Goal: Task Accomplishment & Management: Manage account settings

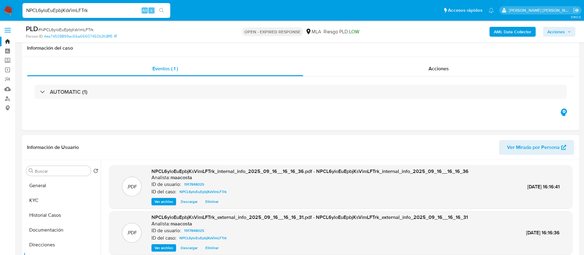
select select "10"
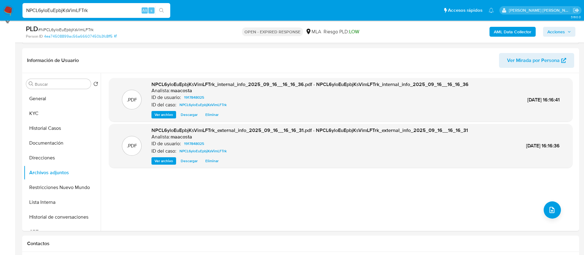
scroll to position [434, 0]
paste input "MQn6vSPDW39PsKXfooKOGsVT"
click at [97, 13] on input "MQn6vSPDW39PsKXfooKOGsVT" at bounding box center [96, 10] width 148 height 8
type input "MQn6vSPDW39PsKXfooKOGsVT"
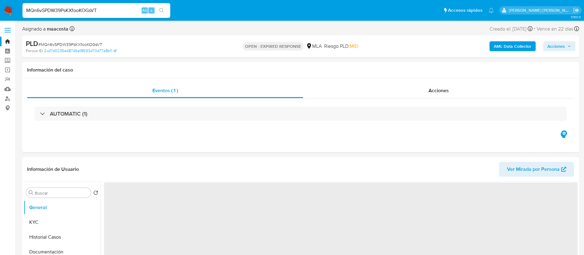
select select "10"
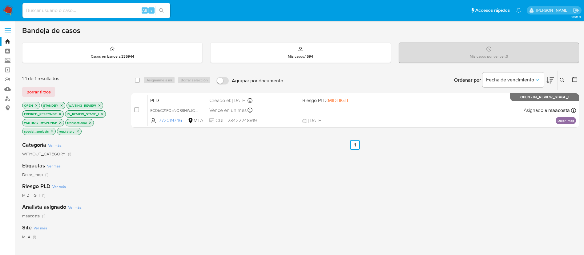
click at [563, 79] on icon at bounding box center [562, 80] width 5 height 5
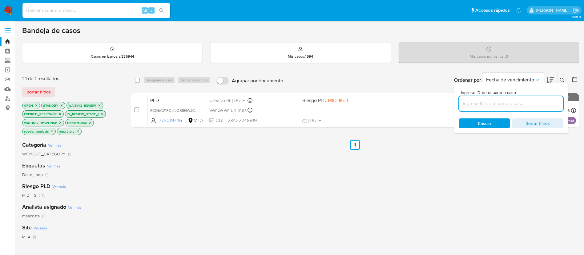
click at [531, 107] on input at bounding box center [511, 103] width 104 height 8
type input "MQn6vSPDW39PsKXfooKOGsVT"
click at [135, 82] on input "checkbox" at bounding box center [137, 80] width 5 height 5
checkbox input "true"
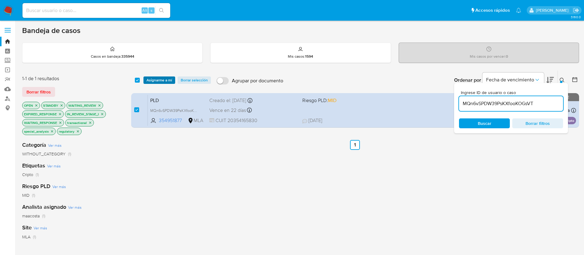
click at [151, 78] on span "Asignarme a mí" at bounding box center [160, 80] width 26 height 6
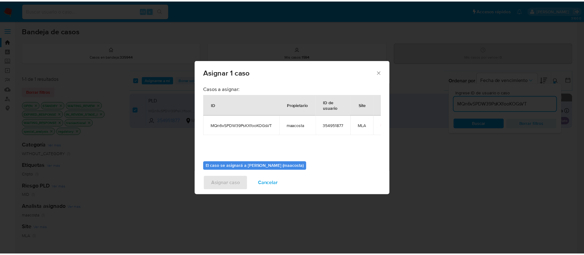
scroll to position [32, 0]
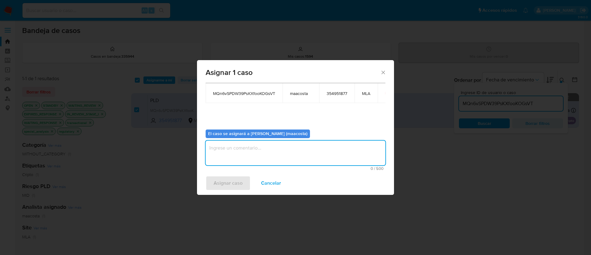
click at [253, 157] on textarea "assign-modal" at bounding box center [296, 152] width 180 height 25
click at [224, 182] on span "Asignar caso" at bounding box center [228, 183] width 29 height 14
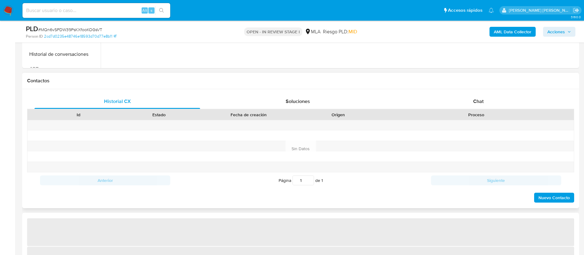
scroll to position [254, 0]
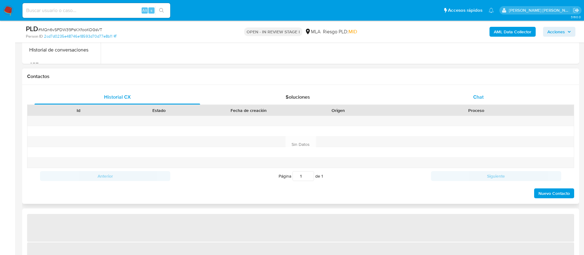
click at [468, 97] on div "Chat" at bounding box center [479, 97] width 166 height 15
select select "10"
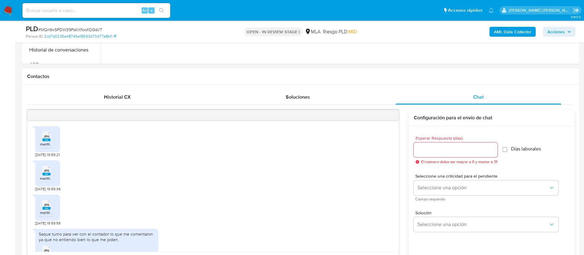
scroll to position [590, 0]
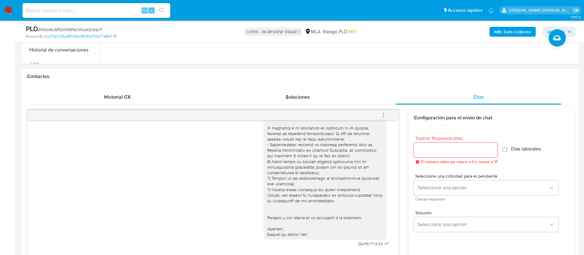
click at [387, 115] on button "menu-action" at bounding box center [384, 114] width 20 height 15
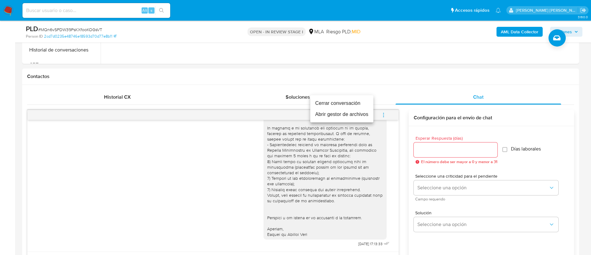
click at [346, 102] on li "Cerrar conversación" at bounding box center [341, 103] width 63 height 11
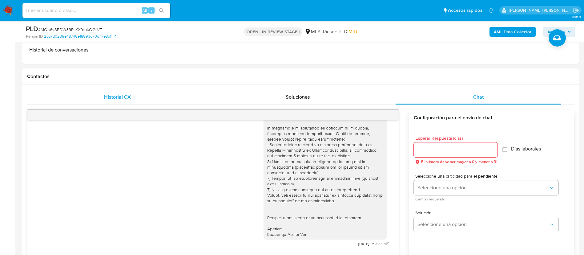
click at [130, 94] on span "Historial CX" at bounding box center [117, 96] width 27 height 7
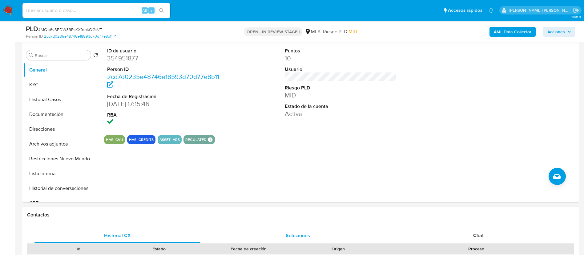
scroll to position [114, 0]
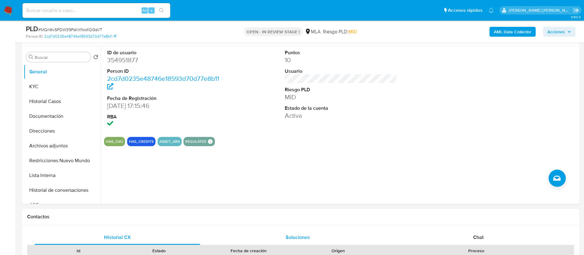
click at [367, 102] on dl "Puntos 10 Usuario Riesgo PLD MID Estado de la cuenta Activa" at bounding box center [341, 84] width 112 height 71
click at [71, 85] on button "KYC" at bounding box center [60, 86] width 72 height 15
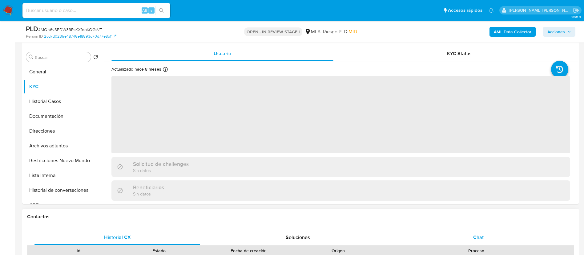
click at [483, 240] on span "Chat" at bounding box center [478, 236] width 10 height 7
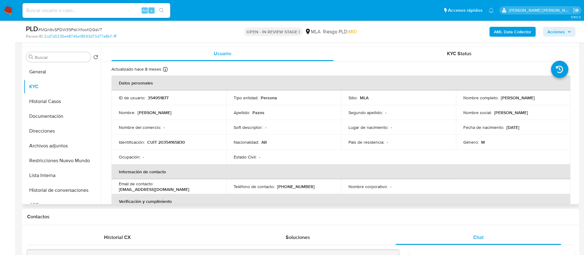
drag, startPoint x: 499, startPoint y: 99, endPoint x: 540, endPoint y: 99, distance: 41.3
click at [540, 99] on div "Nombre completo : Manuel David Pazos" at bounding box center [513, 98] width 100 height 6
copy p "Manuel David Pazos"
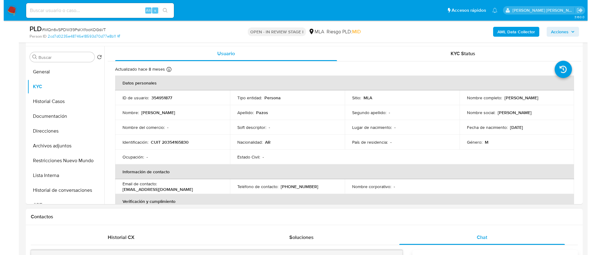
scroll to position [99, 0]
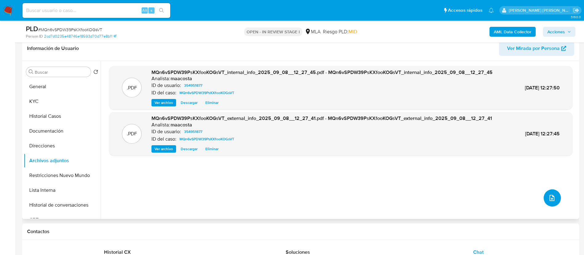
click at [552, 194] on span "upload-file" at bounding box center [551, 197] width 7 height 7
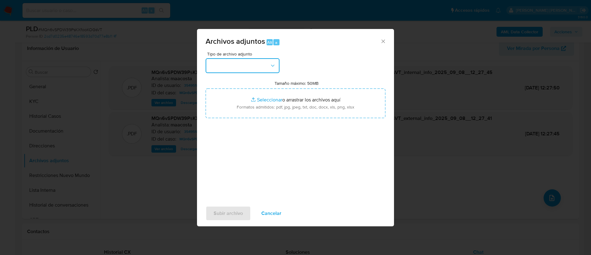
click at [232, 67] on button "button" at bounding box center [243, 65] width 74 height 15
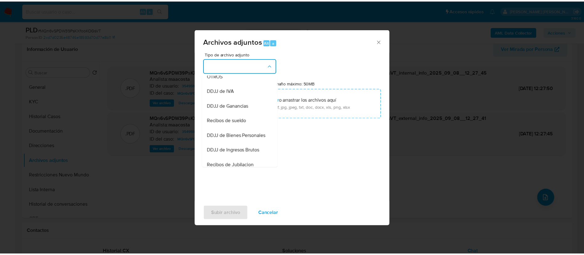
scroll to position [125, 0]
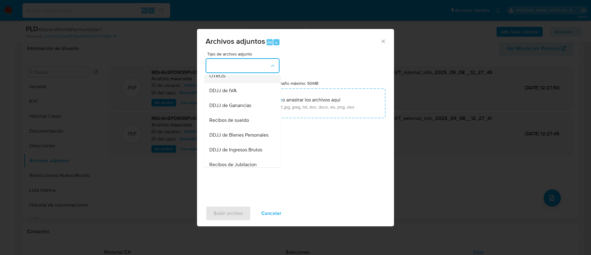
click at [220, 79] on span "OTROS" at bounding box center [217, 76] width 16 height 6
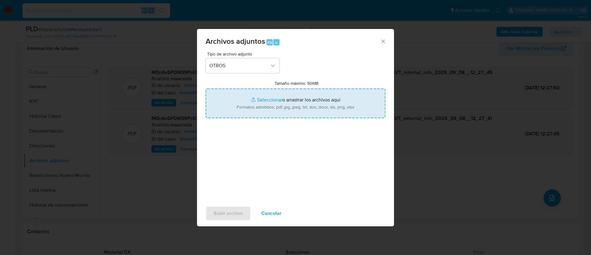
type input "C:\fakepath\Caselog MQn6vSPDW39PsKXfooKOGsVT_2025_07_18_00_33_59.docx"
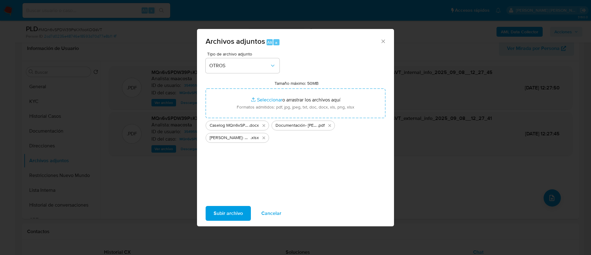
click at [232, 216] on span "Subir archivo" at bounding box center [228, 213] width 29 height 14
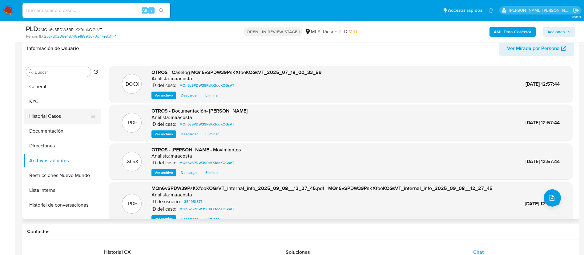
click at [46, 116] on button "Historial Casos" at bounding box center [60, 116] width 72 height 15
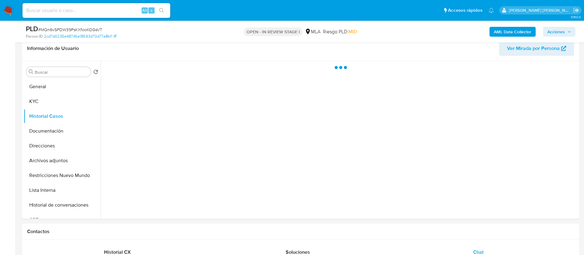
click at [559, 29] on span "Acciones" at bounding box center [556, 32] width 18 height 10
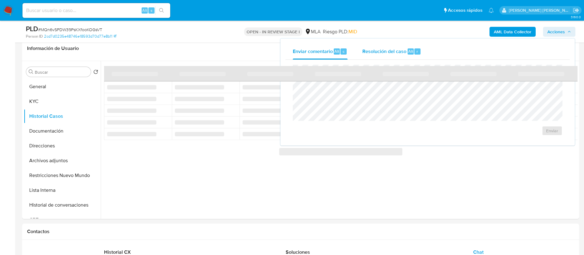
click at [370, 59] on div "Resolución del caso Alt r" at bounding box center [391, 51] width 59 height 16
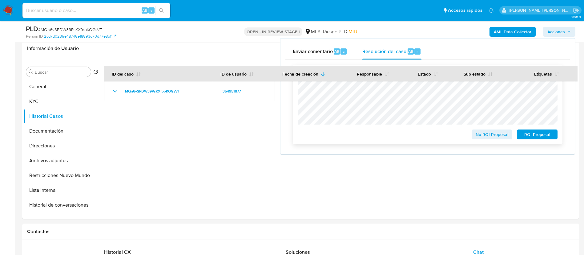
click at [479, 131] on span "No ROI Proposal" at bounding box center [492, 134] width 32 height 9
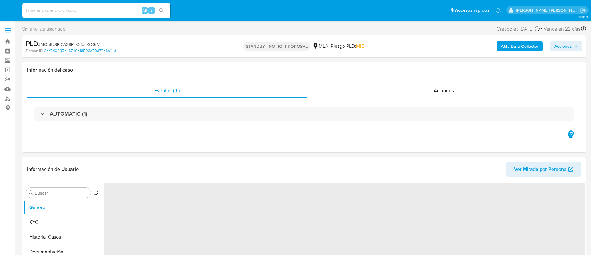
select select "10"
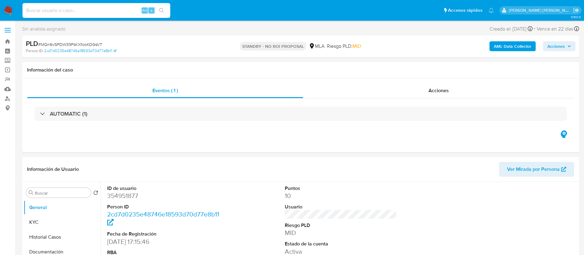
paste input "JK5FCUD2iI7UIW04hHYWMq9D"
click at [104, 10] on input "JK5FCUD2iI7UIW04hHYWMq9D" at bounding box center [96, 10] width 148 height 8
type input "JK5FCUD2iI7UIW04hHYWMq9D"
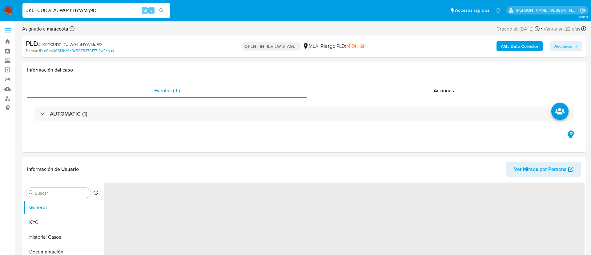
select select "10"
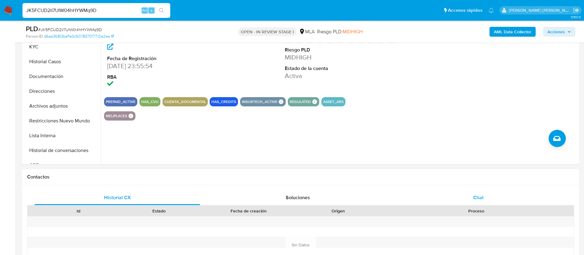
click at [470, 194] on div "Chat" at bounding box center [479, 197] width 166 height 15
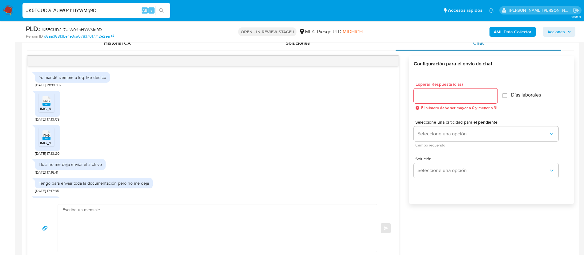
scroll to position [632, 0]
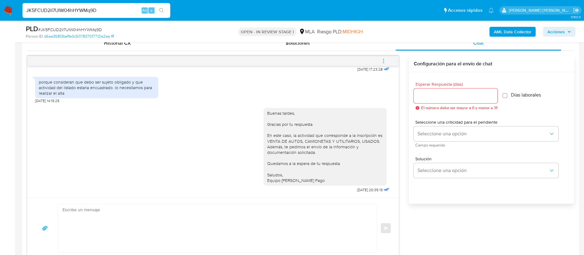
click at [382, 62] on icon "menu-action" at bounding box center [384, 61] width 6 height 6
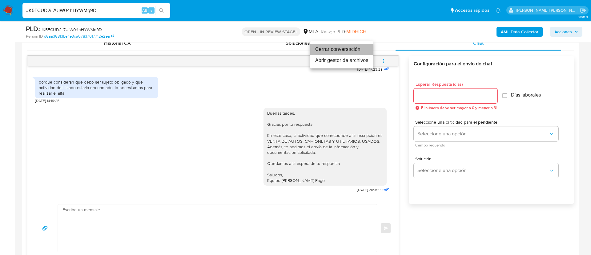
click at [327, 46] on li "Cerrar conversación" at bounding box center [341, 49] width 63 height 11
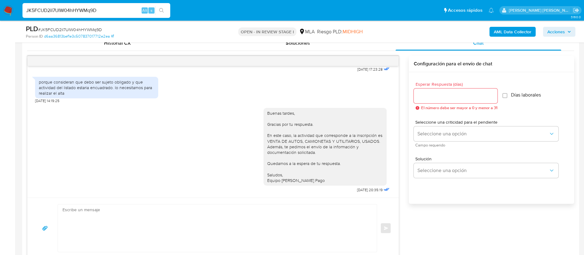
click at [127, 42] on div "PLD # JK5FCUD2iI7UIW04hHYWMq9D Person ID d6aa36813bef1e3c507837017712e2ea OPEN …" at bounding box center [300, 32] width 557 height 22
click at [127, 45] on span "Historial CX" at bounding box center [117, 42] width 27 height 7
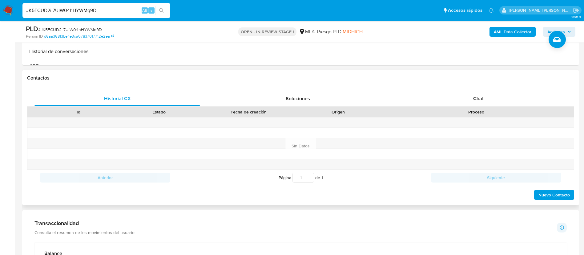
scroll to position [251, 0]
click at [479, 100] on span "Chat" at bounding box center [478, 99] width 10 height 7
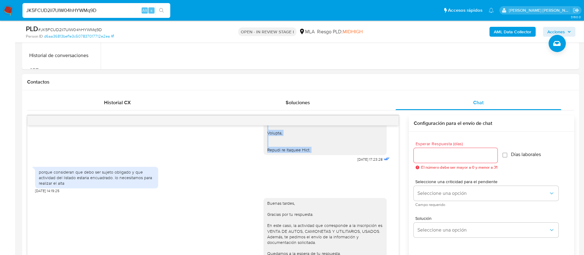
scroll to position [580, 0]
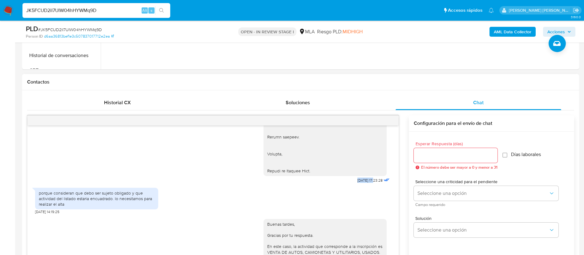
drag, startPoint x: 342, startPoint y: 129, endPoint x: 362, endPoint y: 178, distance: 52.8
copy span "10/09/2025"
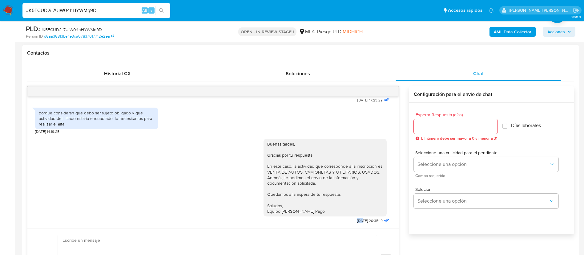
scroll to position [632, 0]
drag, startPoint x: 339, startPoint y: 221, endPoint x: 361, endPoint y: 222, distance: 22.5
click at [361, 222] on div "Buenas tardes, Gracias por tu respuesta. En este caso, la actividad que corresp…" at bounding box center [327, 179] width 127 height 91
copy span "16/09/2025"
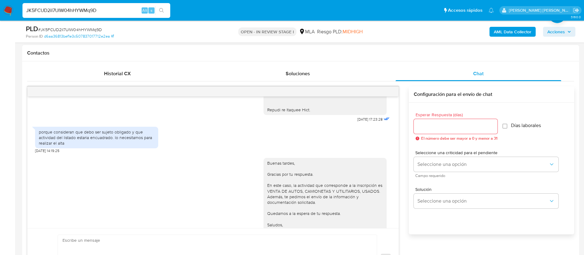
scroll to position [608, 0]
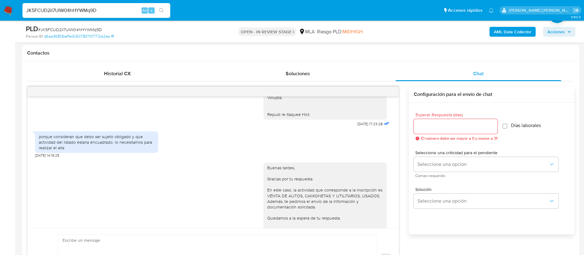
click at [120, 140] on div "porque consideran que debo ser sujeto obligado y que actividad del listado esta…" at bounding box center [97, 142] width 116 height 17
copy div "porque consideran que debo ser sujeto obligado y que actividad del listado esta…"
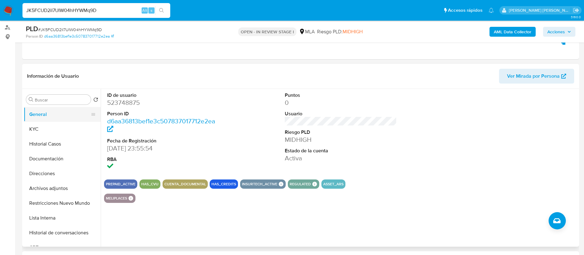
scroll to position [71, 0]
click at [53, 124] on button "KYC" at bounding box center [60, 129] width 72 height 15
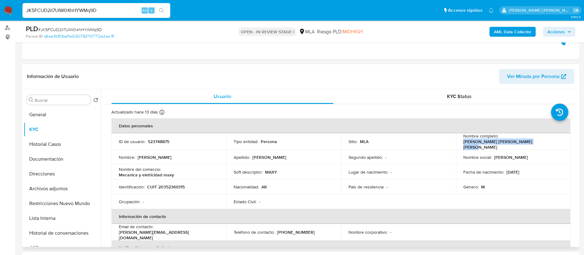
drag, startPoint x: 462, startPoint y: 143, endPoint x: 532, endPoint y: 143, distance: 70.2
click at [532, 143] on div "Nombre completo : Maximiliano Jesus Miguel Ruiz Diaz" at bounding box center [513, 141] width 100 height 17
copy p "Maximiliano Jesus Miguel Ruiz Diaz"
click at [159, 140] on p "523748875" at bounding box center [159, 142] width 22 height 6
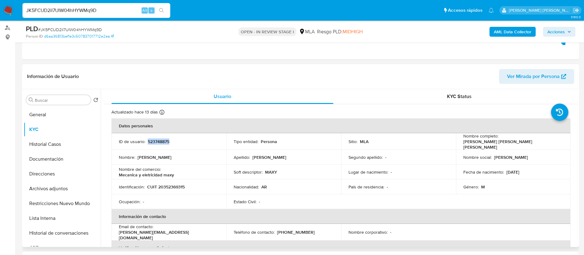
copy p "523748875"
click at [180, 184] on p "CUIT 20352369315" at bounding box center [166, 187] width 38 height 6
copy p "20352369315"
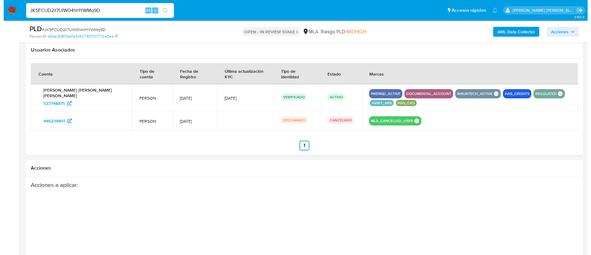
scroll to position [980, 0]
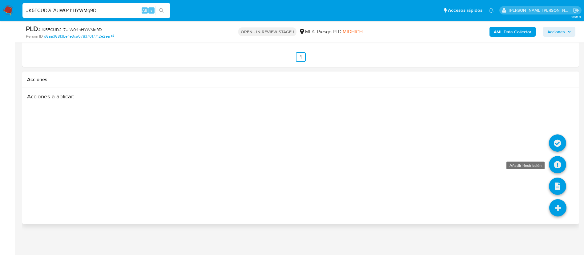
click at [559, 161] on icon at bounding box center [557, 164] width 17 height 17
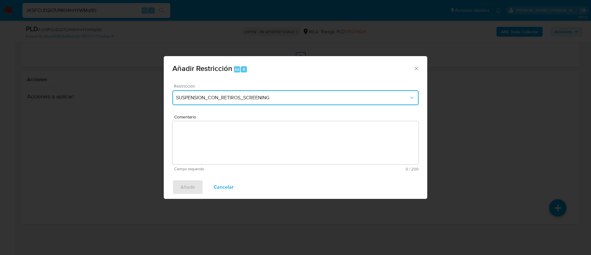
click at [291, 96] on span "SUSPENSION_CON_RETIROS_SCREENING" at bounding box center [292, 98] width 233 height 6
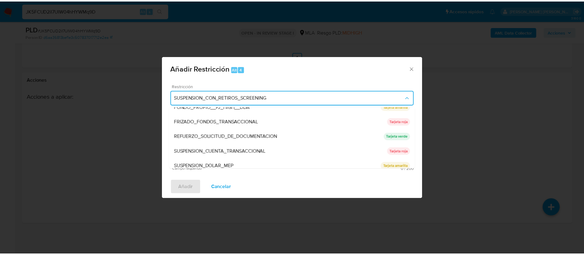
scroll to position [111, 0]
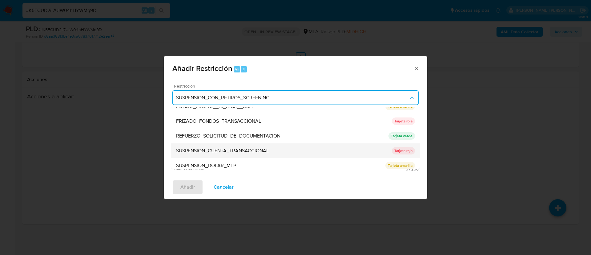
click at [215, 149] on span "SUSPENSION_CUENTA_TRANSACCIONAL" at bounding box center [222, 150] width 93 height 6
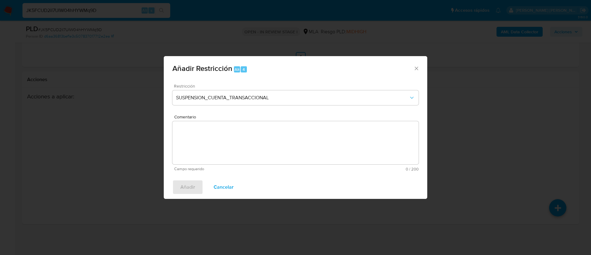
click at [215, 149] on textarea "Comentario" at bounding box center [295, 142] width 246 height 43
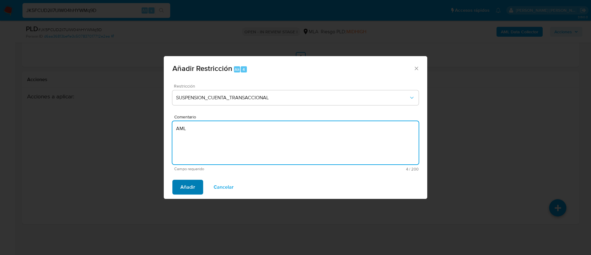
type textarea "AML"
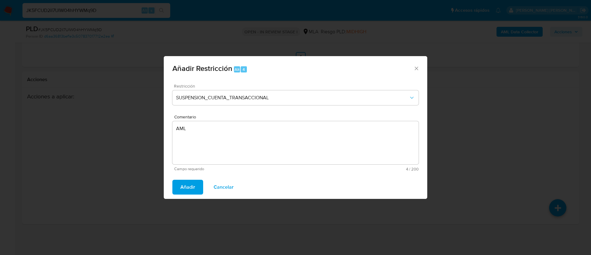
click at [185, 184] on span "Añadir" at bounding box center [187, 187] width 15 height 14
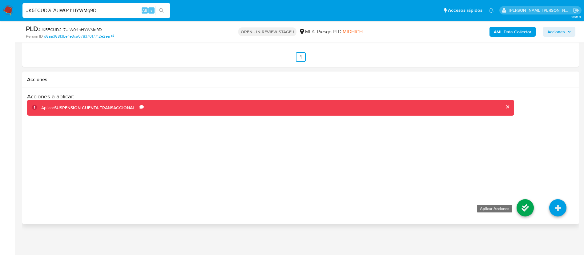
click at [526, 210] on icon at bounding box center [525, 207] width 17 height 17
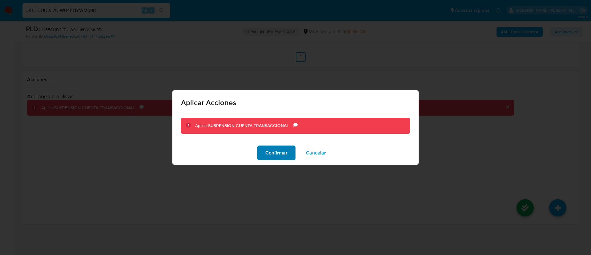
click at [278, 153] on span "Confirmar" at bounding box center [276, 153] width 22 height 14
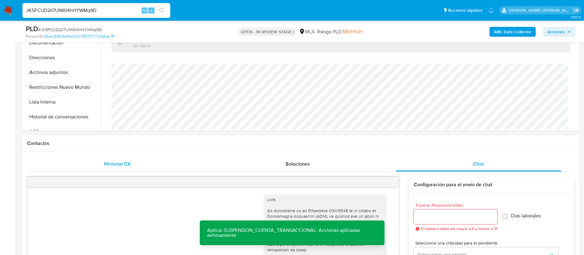
scroll to position [187, 0]
click at [131, 162] on div "Historial CX" at bounding box center [117, 164] width 166 height 15
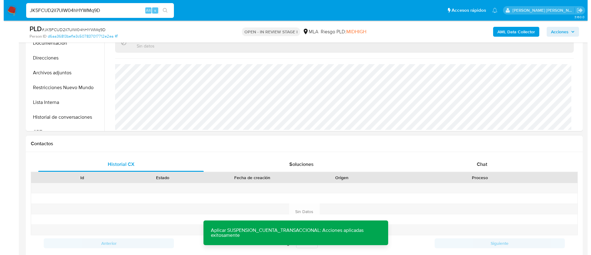
scroll to position [0, 0]
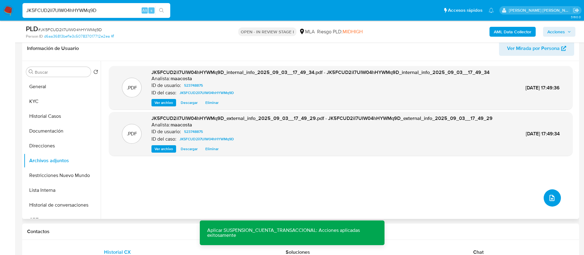
click at [550, 194] on icon "upload-file" at bounding box center [551, 197] width 7 height 7
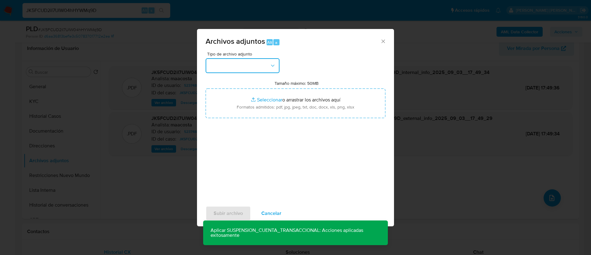
click at [248, 63] on button "button" at bounding box center [243, 65] width 74 height 15
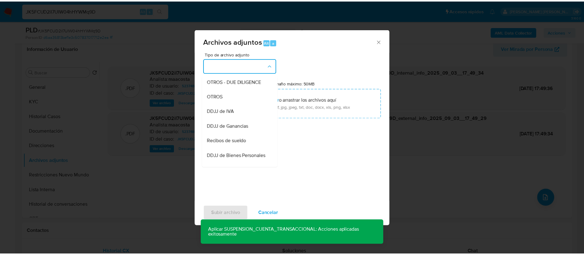
scroll to position [104, 0]
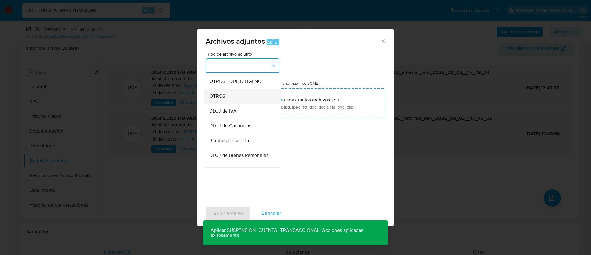
click at [219, 97] on div "OTROS" at bounding box center [240, 96] width 63 height 15
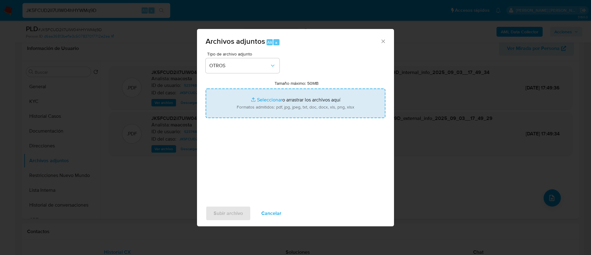
type input "C:\fakepath\Maximiliano Jesus Miguel Ruiz Diaz- Movimientos.xlsx"
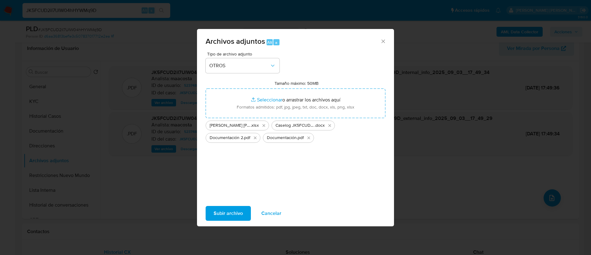
click at [228, 212] on span "Subir archivo" at bounding box center [228, 213] width 29 height 14
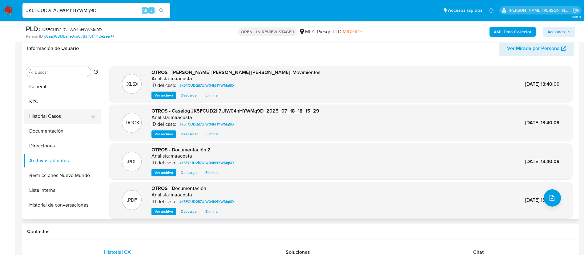
click at [50, 114] on button "Historial Casos" at bounding box center [60, 116] width 72 height 15
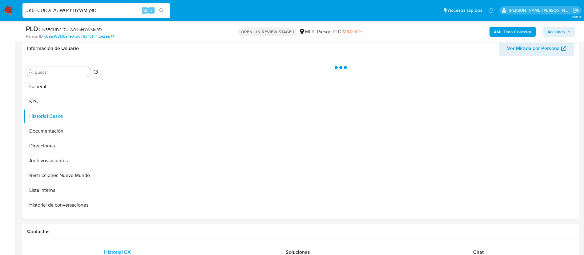
click at [559, 34] on span "Acciones" at bounding box center [556, 32] width 18 height 10
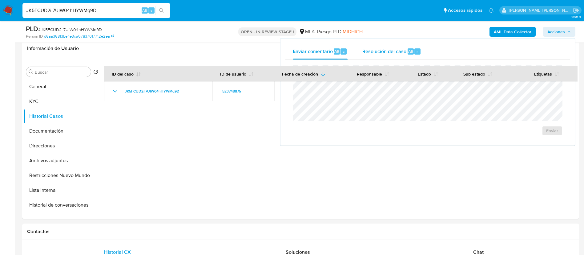
click at [404, 49] on span "Resolución del caso" at bounding box center [384, 50] width 44 height 7
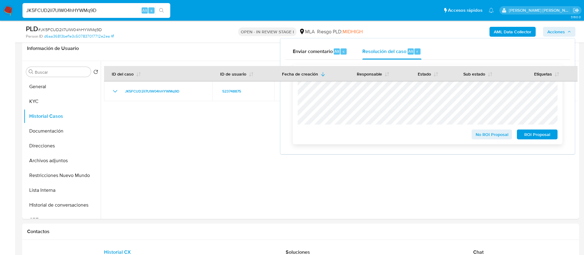
click at [532, 132] on span "ROI Proposal" at bounding box center [537, 134] width 32 height 9
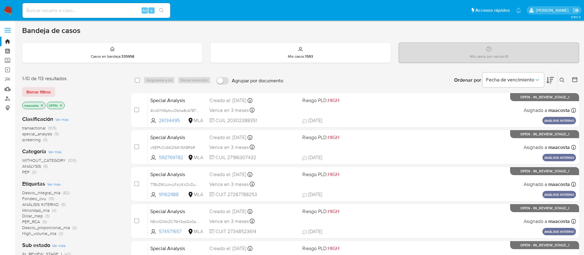
click at [127, 14] on input at bounding box center [96, 10] width 148 height 8
paste input "54252437"
type input "54252437"
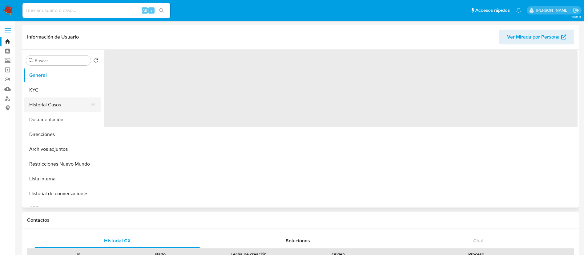
select select "10"
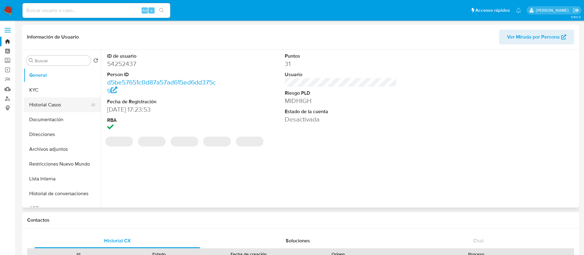
click at [38, 104] on button "Historial Casos" at bounding box center [60, 104] width 72 height 15
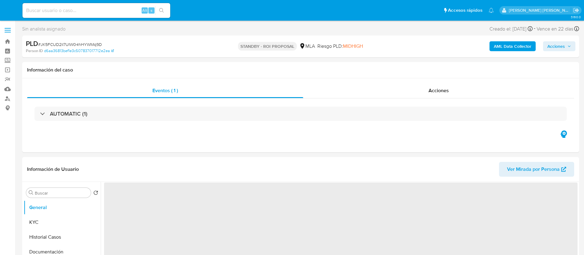
select select "10"
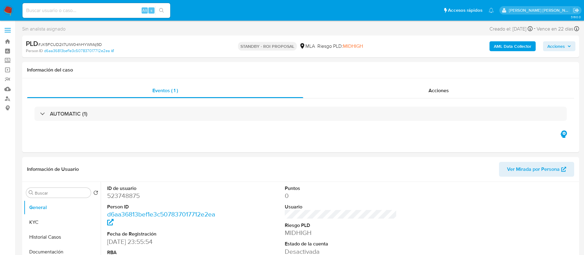
paste input "54252437"
click at [121, 12] on input "54252437" at bounding box center [96, 10] width 148 height 8
type input "54252437"
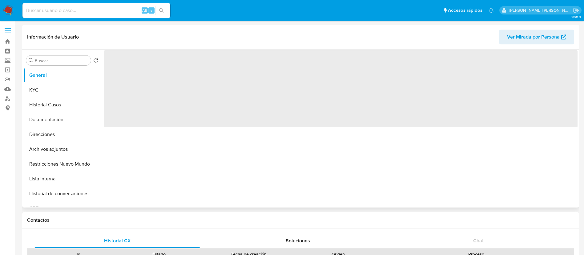
select select "10"
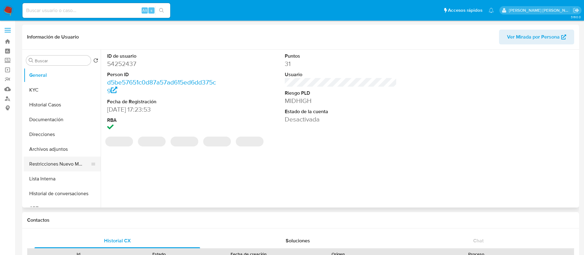
click at [77, 161] on button "Restricciones Nuevo Mundo" at bounding box center [60, 163] width 72 height 15
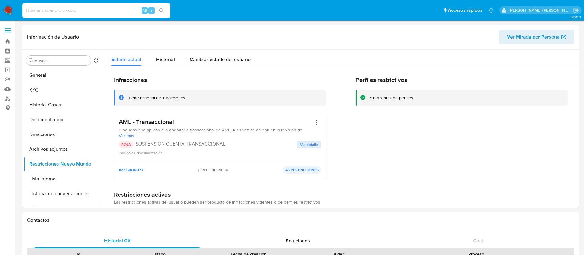
paste input "71913359"
click at [112, 11] on input "71913359" at bounding box center [96, 10] width 148 height 8
type input "71913359"
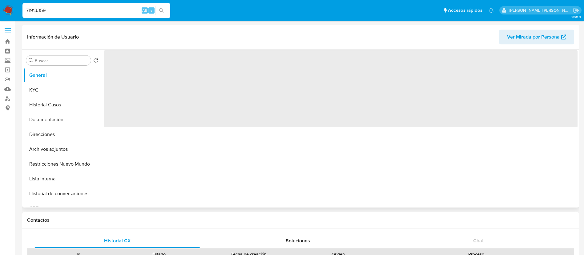
select select "10"
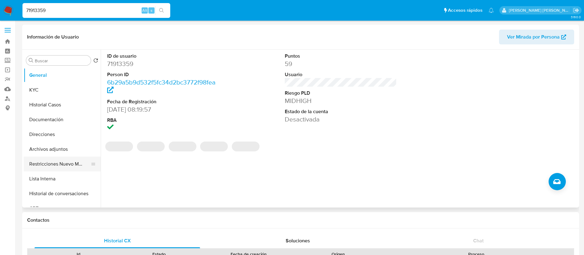
click at [49, 160] on button "Restricciones Nuevo Mundo" at bounding box center [60, 163] width 72 height 15
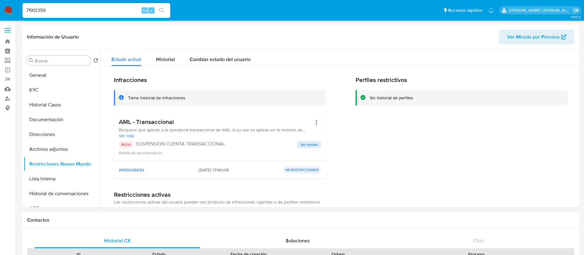
paste input "129416247"
click at [116, 9] on input "129416247" at bounding box center [96, 10] width 148 height 8
type input "129416247"
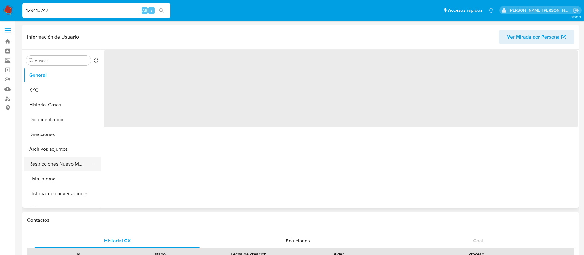
select select "10"
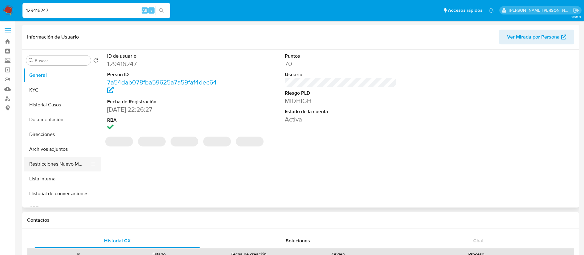
click at [68, 161] on button "Restricciones Nuevo Mundo" at bounding box center [60, 163] width 72 height 15
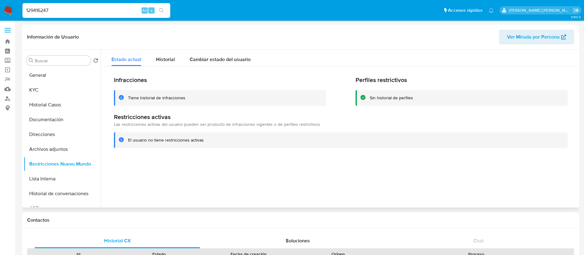
click at [182, 166] on div at bounding box center [339, 129] width 477 height 158
click at [8, 9] on img at bounding box center [8, 10] width 10 height 10
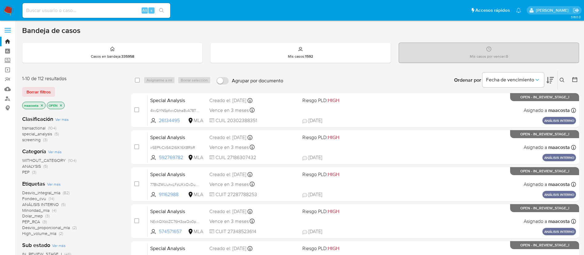
paste input "NPCL6yloEuEpbjKsVimLFTrk"
click at [113, 10] on input "NPCL6yloEuEpbjKsVimLFTrk" at bounding box center [96, 10] width 148 height 8
type input "NPCL6yloEuEpbjKsVimLFTrk"
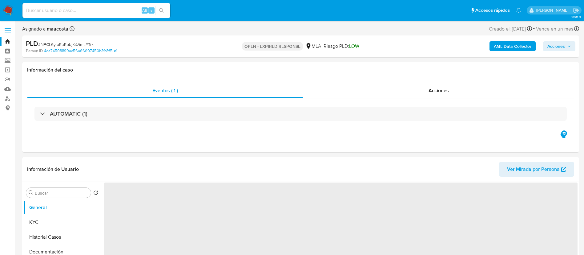
select select "10"
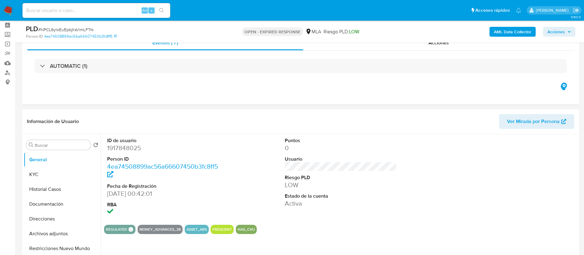
scroll to position [37, 0]
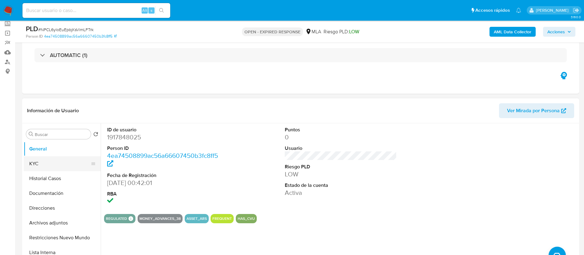
click at [54, 163] on button "KYC" at bounding box center [60, 163] width 72 height 15
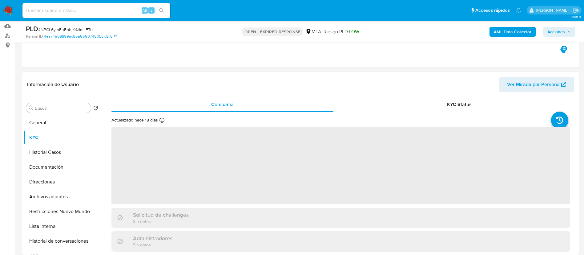
scroll to position [63, 0]
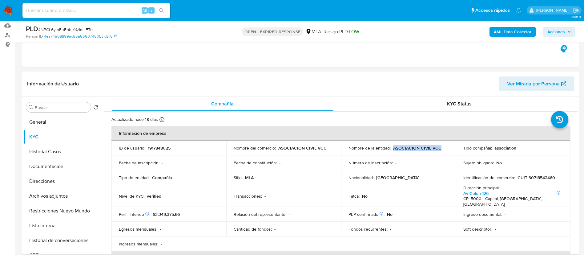
drag, startPoint x: 391, startPoint y: 146, endPoint x: 438, endPoint y: 147, distance: 46.8
click at [438, 147] on div "Nombre de la entidad : ASOCIACION CIVIL VCC" at bounding box center [399, 148] width 100 height 6
copy p "ASOCIACION CIVIL VCC"
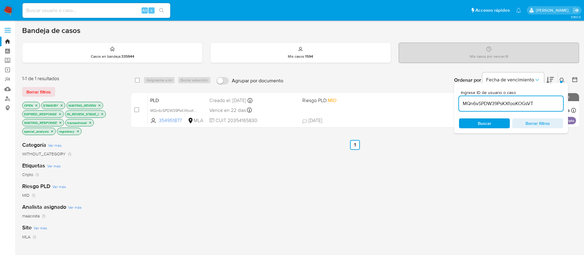
click at [507, 105] on input "MQn6vSPDW39PsKXfooKOGsVT" at bounding box center [511, 103] width 104 height 8
paste input "NPCL6yloEuEpbjKsVimLFTrk"
type input "NPCL6yloEuEpbjKsVimLFTrk"
click at [135, 78] on input "checkbox" at bounding box center [137, 80] width 5 height 5
checkbox input "true"
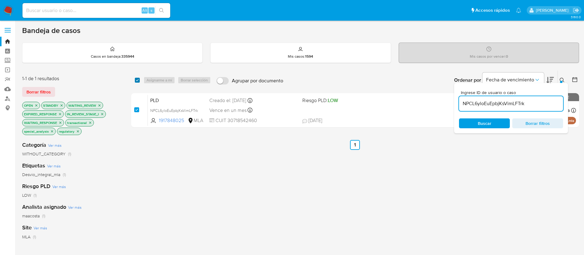
checkbox input "true"
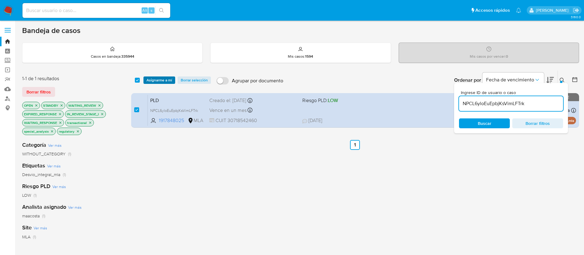
click at [154, 79] on span "Asignarme a mí" at bounding box center [160, 80] width 26 height 6
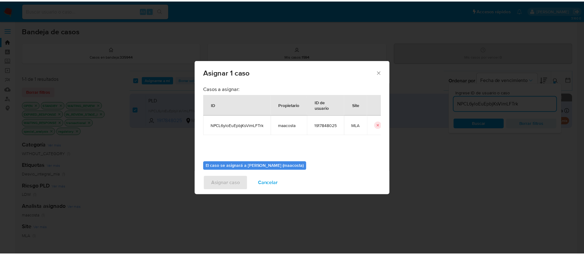
scroll to position [32, 0]
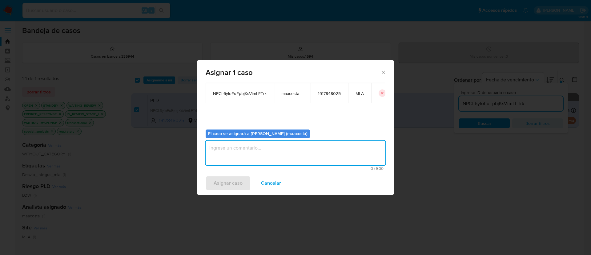
click at [251, 158] on textarea "assign-modal" at bounding box center [296, 152] width 180 height 25
click at [236, 180] on span "Asignar caso" at bounding box center [228, 183] width 29 height 14
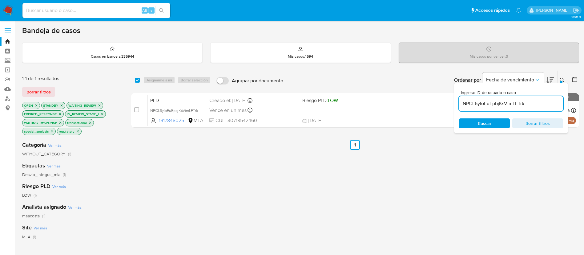
click at [515, 105] on input "NPCL6yloEuEpbjKsVimLFTrk" at bounding box center [511, 103] width 104 height 8
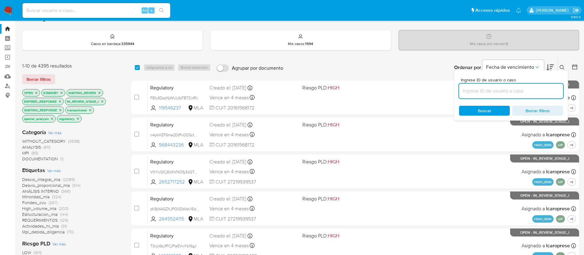
scroll to position [11, 0]
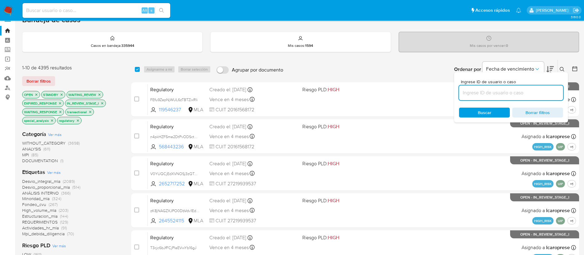
click at [575, 68] on icon at bounding box center [574, 68] width 5 height 5
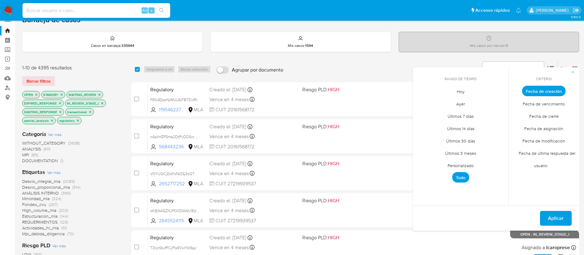
click at [464, 164] on span "Personalizado" at bounding box center [460, 165] width 39 height 13
click at [422, 103] on icon "Mes anterior" at bounding box center [422, 102] width 7 height 7
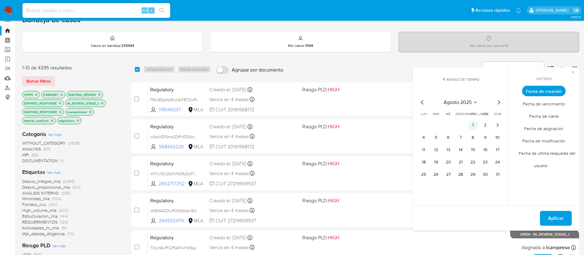
click at [469, 125] on button "1" at bounding box center [473, 125] width 10 height 10
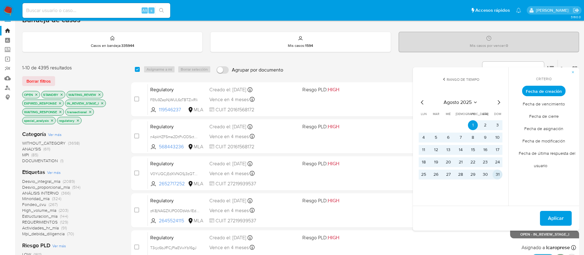
click at [495, 174] on button "31" at bounding box center [498, 174] width 10 height 10
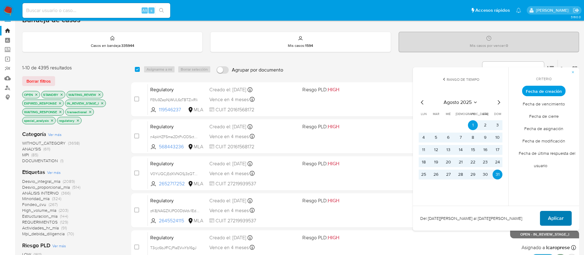
click at [551, 220] on span "Aplicar" at bounding box center [556, 218] width 16 height 14
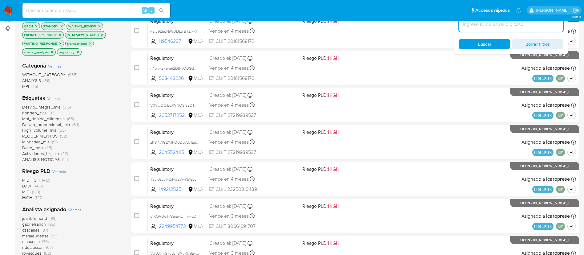
scroll to position [81, 0]
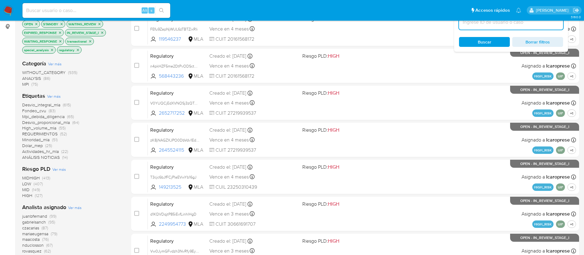
click at [507, 22] on input at bounding box center [511, 22] width 104 height 8
paste input "rQKZvXYHwALChrxYr38RmMec"
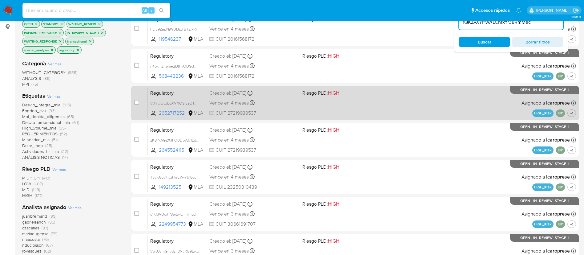
type input "rQKZvXYHwALChrxYr38RmMec"
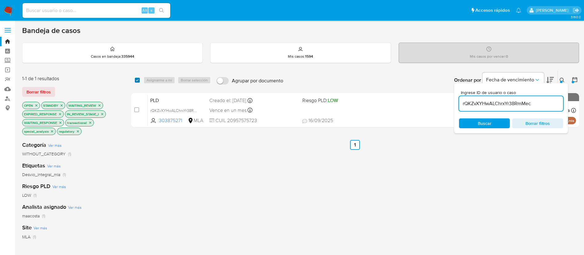
click at [136, 80] on input "checkbox" at bounding box center [137, 80] width 5 height 5
checkbox input "true"
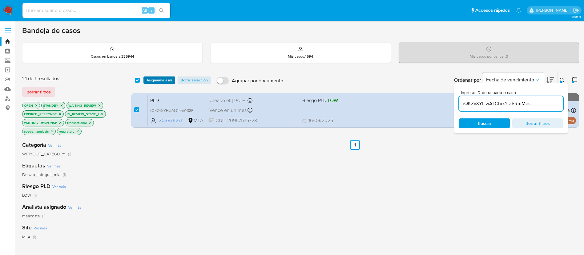
click at [143, 79] on button "Asignarme a mí" at bounding box center [159, 79] width 32 height 7
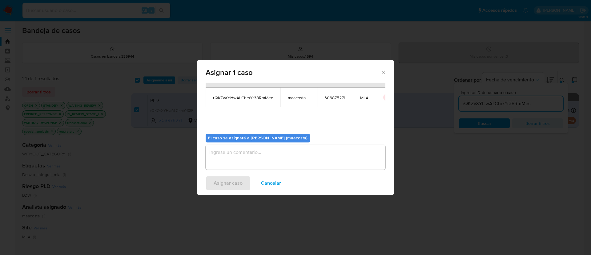
scroll to position [32, 0]
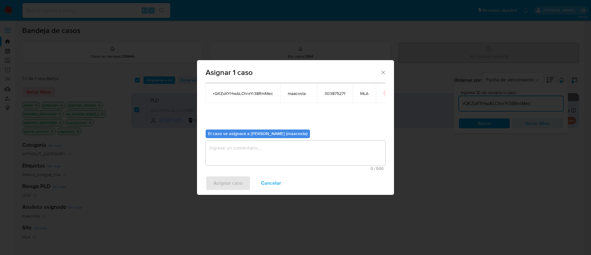
click at [255, 154] on textarea "assign-modal" at bounding box center [296, 152] width 180 height 25
click at [223, 180] on span "Asignar caso" at bounding box center [228, 183] width 29 height 14
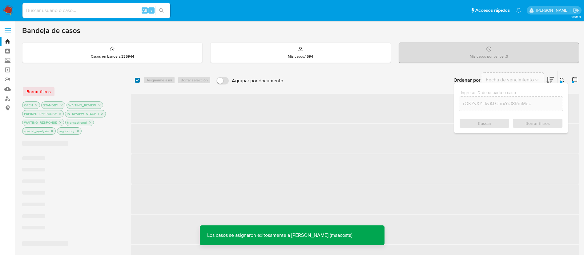
click at [137, 82] on input "checkbox" at bounding box center [137, 80] width 5 height 5
checkbox input "true"
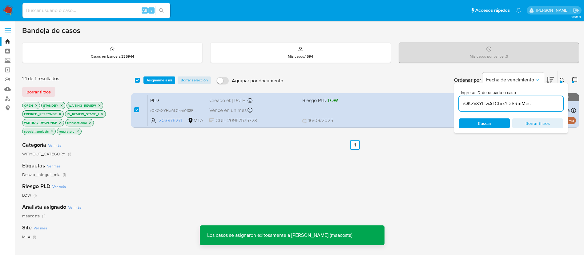
click at [160, 79] on span "Asignarme a mí" at bounding box center [160, 80] width 26 height 6
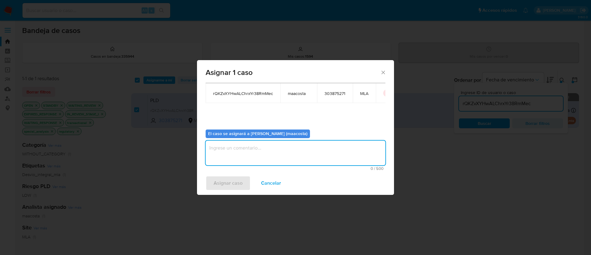
click at [249, 156] on textarea "assign-modal" at bounding box center [296, 152] width 180 height 25
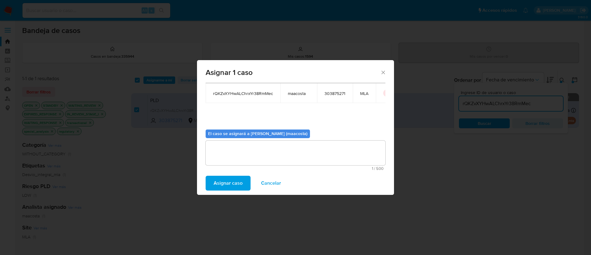
click at [223, 180] on span "Asignar caso" at bounding box center [228, 183] width 29 height 14
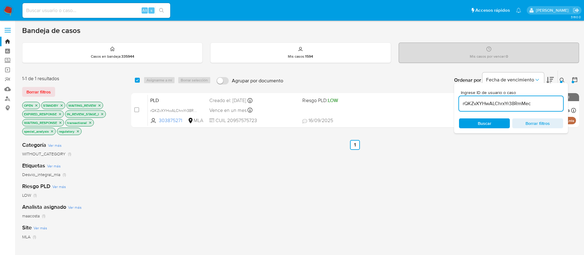
click at [483, 106] on input "rQKZvXYHwALChrxYr38RmMec" at bounding box center [511, 103] width 104 height 8
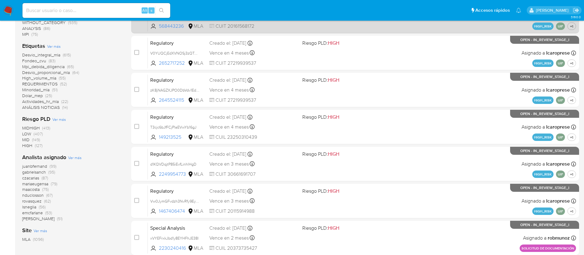
scroll to position [132, 0]
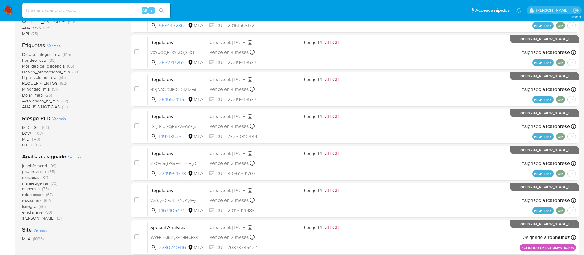
click at [72, 156] on span "Ver más" at bounding box center [75, 157] width 14 height 6
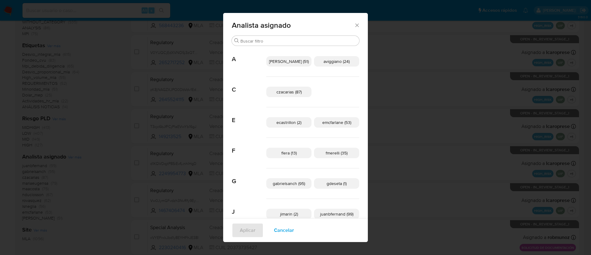
click at [300, 139] on div "flera (13) fmerelli (35)" at bounding box center [312, 153] width 93 height 30
click at [99, 148] on div "Analista asignado Buscar A amedzovich (51) aviggiano (24) C czacarias (87) E ec…" at bounding box center [295, 127] width 591 height 255
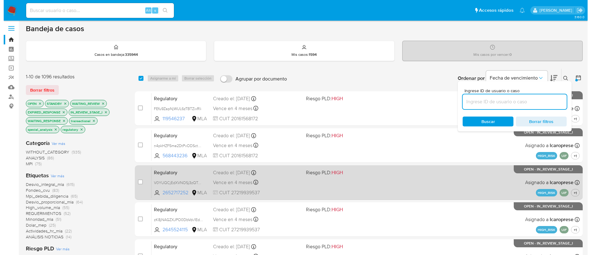
scroll to position [0, 0]
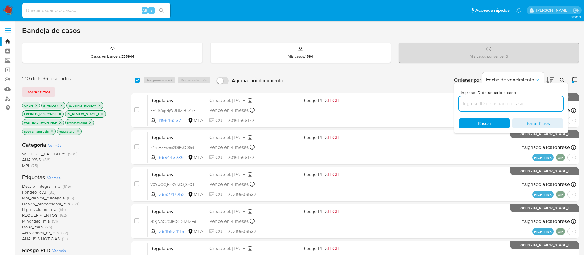
paste input "X6WXo7J5MbMX8iuYIPPPZ7I2"
click at [540, 104] on input "X6WXo7J5MbMX8iuYIPPPZ7I2" at bounding box center [511, 103] width 104 height 8
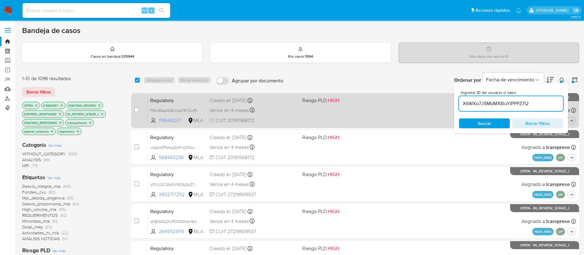
type input "X6WXo7J5MbMX8iuYIPPPZ7I2"
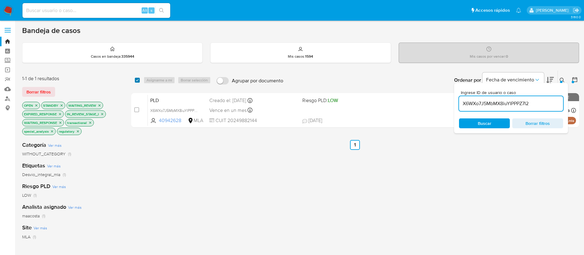
click at [136, 80] on input "checkbox" at bounding box center [137, 80] width 5 height 5
checkbox input "true"
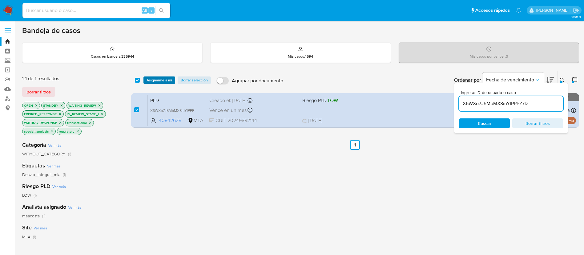
click at [162, 80] on span "Asignarme a mí" at bounding box center [160, 80] width 26 height 6
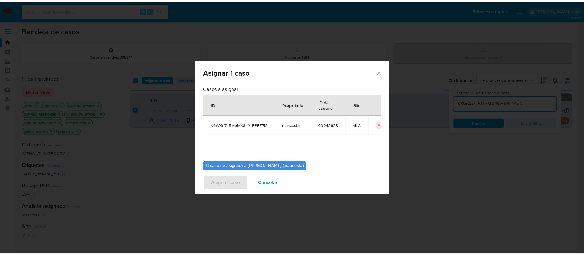
scroll to position [32, 0]
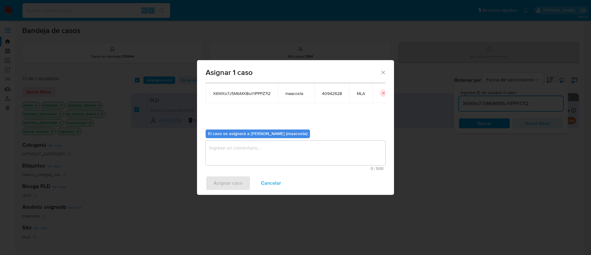
click at [235, 161] on textarea "assign-modal" at bounding box center [296, 152] width 180 height 25
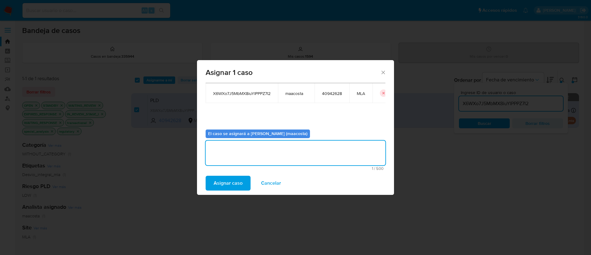
click at [228, 181] on span "Asignar caso" at bounding box center [228, 183] width 29 height 14
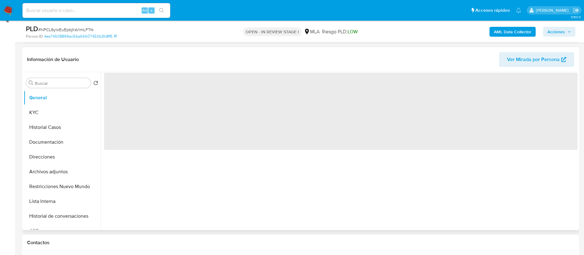
select select "10"
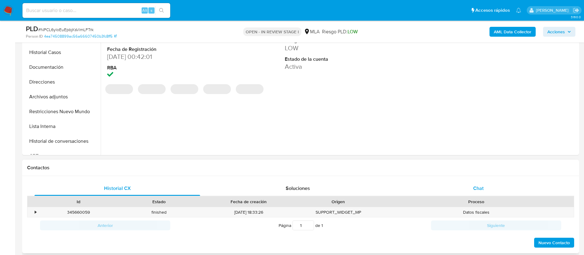
click at [483, 186] on span "Chat" at bounding box center [478, 187] width 10 height 7
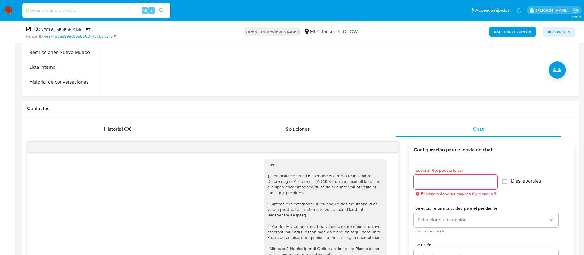
scroll to position [516, 0]
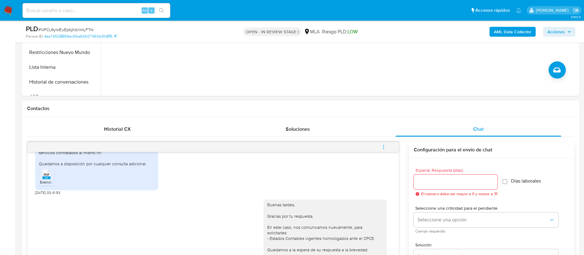
click at [385, 147] on icon "menu-action" at bounding box center [384, 147] width 6 height 6
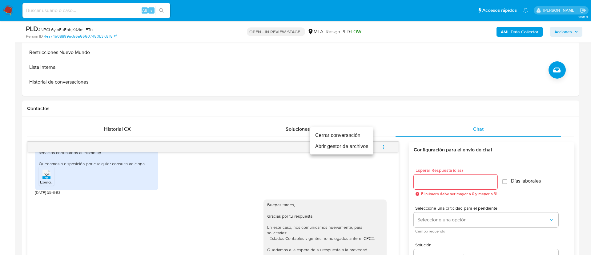
click at [350, 135] on li "Cerrar conversación" at bounding box center [341, 135] width 63 height 11
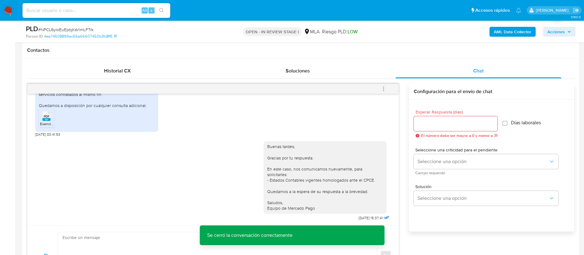
scroll to position [285, 0]
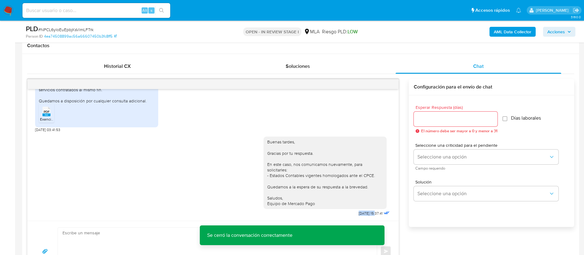
drag, startPoint x: 342, startPoint y: 211, endPoint x: 362, endPoint y: 212, distance: 20.3
click at [362, 212] on div "Buenas tardes, Gracias por tu respuesta. En este caso, nos comunicamos nuevamen…" at bounding box center [327, 174] width 127 height 85
copy span "10/09/2025"
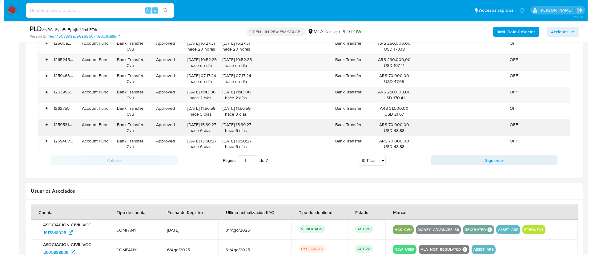
scroll to position [99, 0]
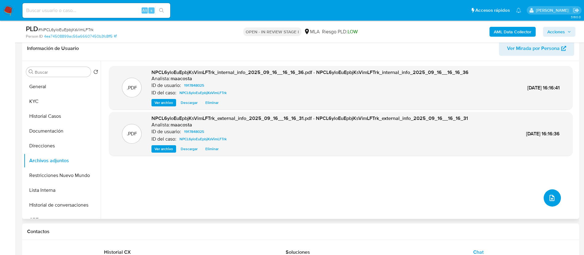
click at [544, 201] on button "upload-file" at bounding box center [552, 197] width 17 height 17
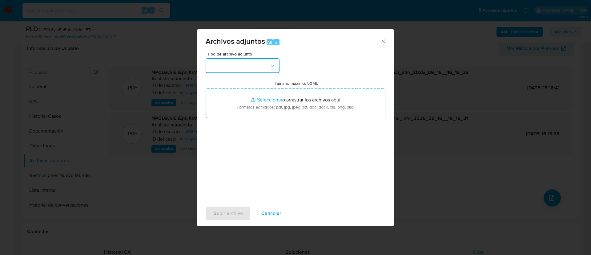
click at [258, 68] on button "button" at bounding box center [243, 65] width 74 height 15
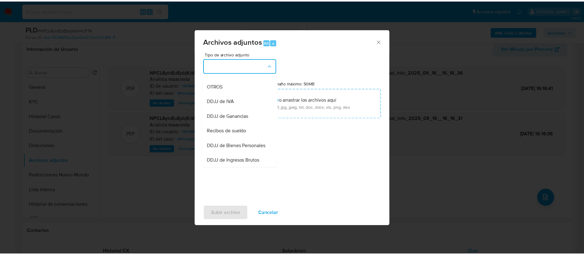
scroll to position [115, 0]
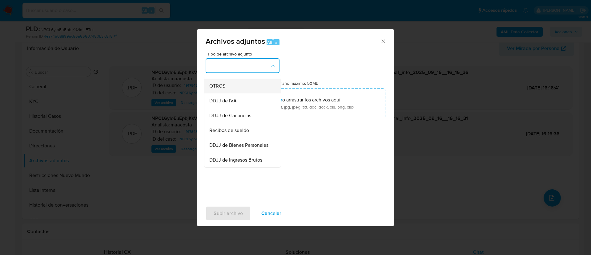
click at [217, 89] on span "OTROS" at bounding box center [217, 86] width 16 height 6
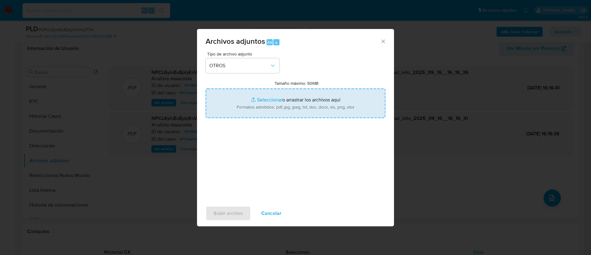
type input "C:\fakepath\nosis ASOCIACION CIVIL VCC.pdf"
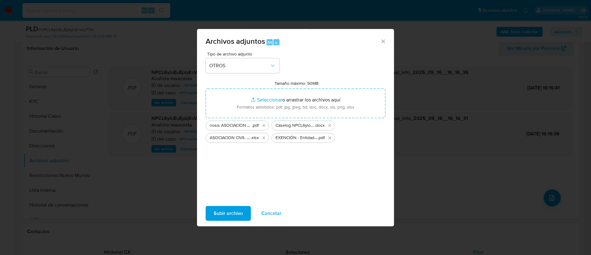
click at [232, 212] on span "Subir archivo" at bounding box center [228, 213] width 29 height 14
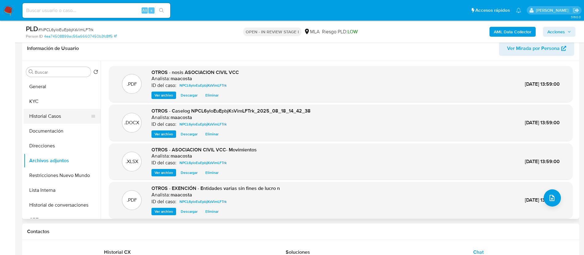
click at [46, 120] on button "Historial Casos" at bounding box center [60, 116] width 72 height 15
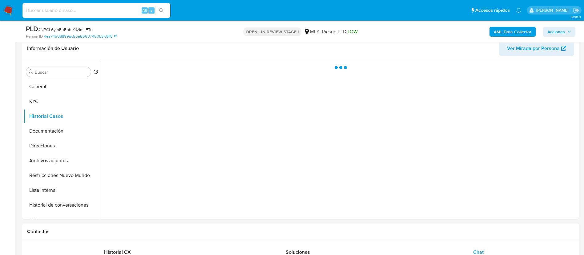
click at [570, 35] on span "Acciones" at bounding box center [559, 31] width 24 height 9
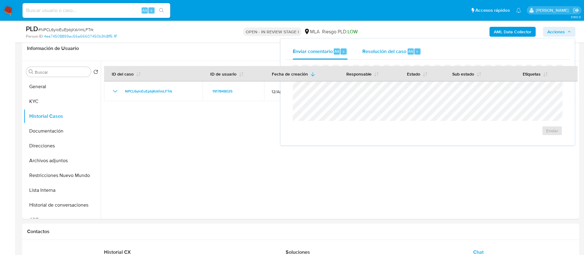
click at [415, 43] on div "Resolución del caso Alt r" at bounding box center [391, 51] width 59 height 16
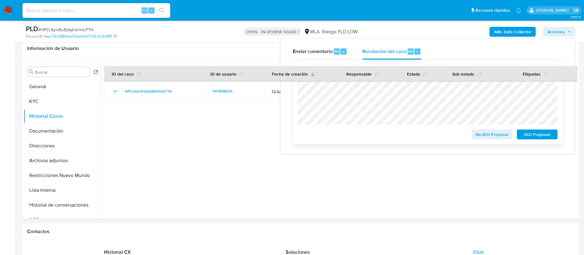
click at [483, 137] on span "No ROI Proposal" at bounding box center [492, 134] width 32 height 9
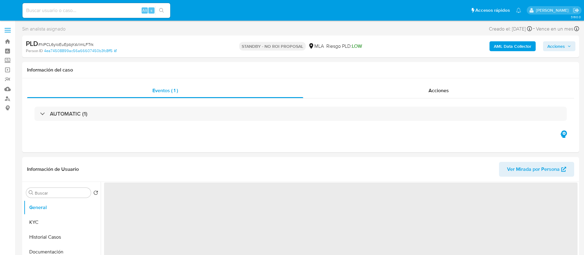
select select "10"
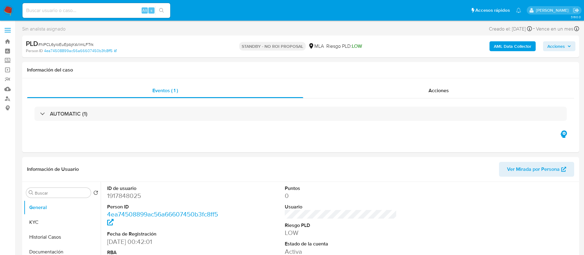
paste input "t74Q4qPf5vF9dzaV39MCWK5T"
click at [103, 8] on input "t74Q4qPf5vF9dzaV39MCWK5T" at bounding box center [96, 10] width 148 height 8
type input "t74Q4qPf5vF9dzaV39MCWK5T"
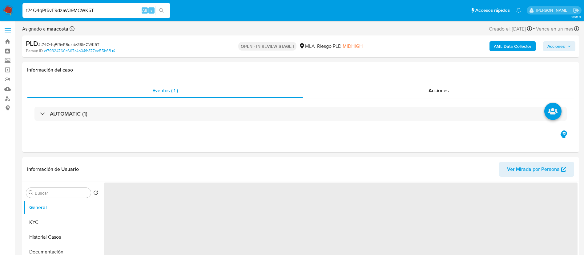
select select "10"
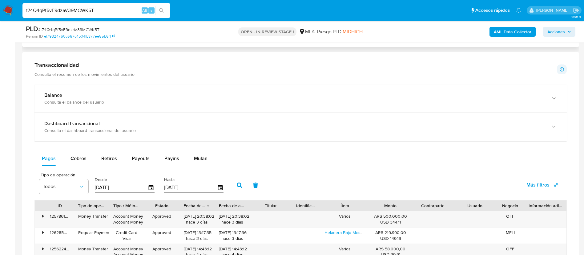
scroll to position [411, 0]
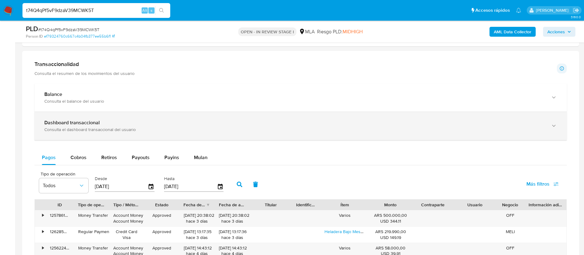
click at [475, 133] on div "Dashboard transaccional Consulta el dashboard transaccional del usuario" at bounding box center [300, 126] width 532 height 28
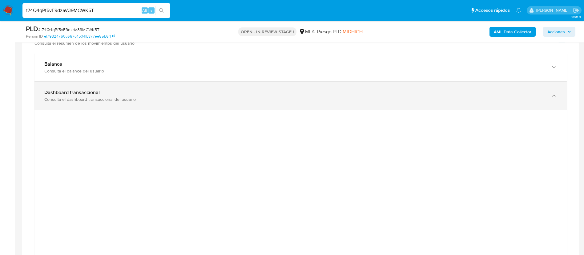
scroll to position [437, 0]
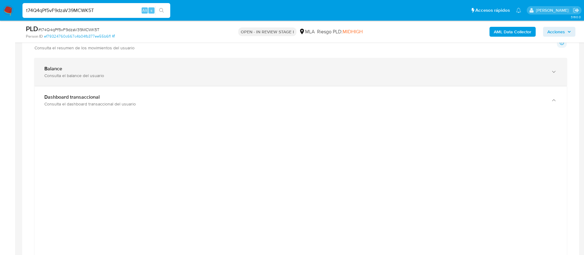
click at [554, 75] on div "button" at bounding box center [553, 72] width 7 height 13
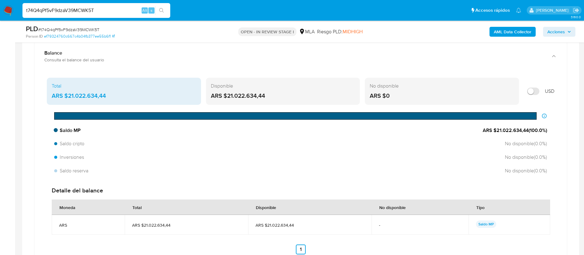
scroll to position [454, 0]
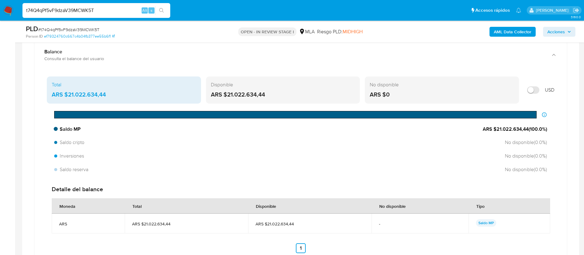
click at [418, 116] on div at bounding box center [295, 114] width 483 height 7
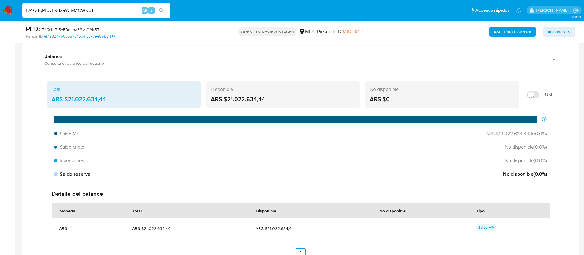
scroll to position [448, 0]
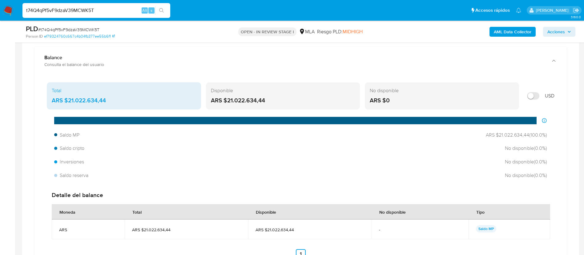
click at [429, 99] on div "ARS $0" at bounding box center [442, 100] width 144 height 8
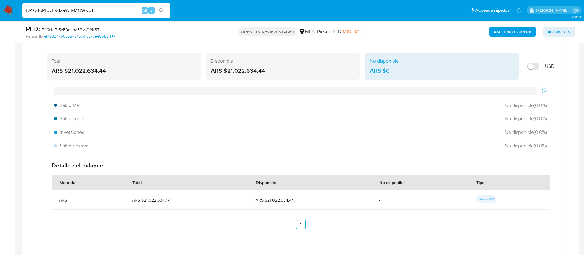
scroll to position [442, 0]
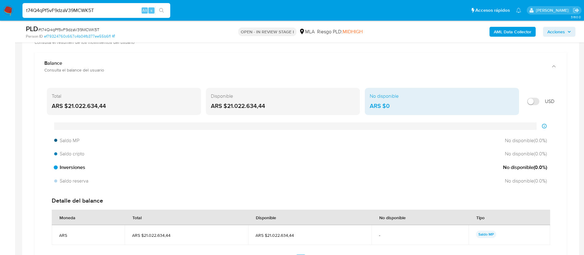
click at [79, 164] on span "Inversiones" at bounding box center [69, 167] width 31 height 7
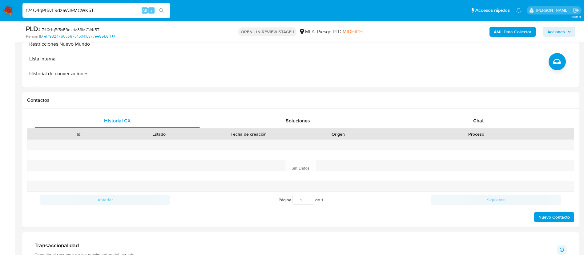
scroll to position [0, 0]
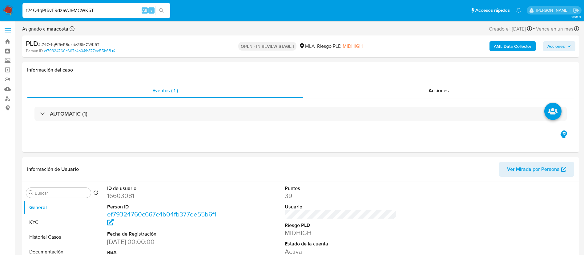
click at [95, 12] on input "t74Q4qPf5vF9dzaV39MCWK5T" at bounding box center [96, 10] width 148 height 8
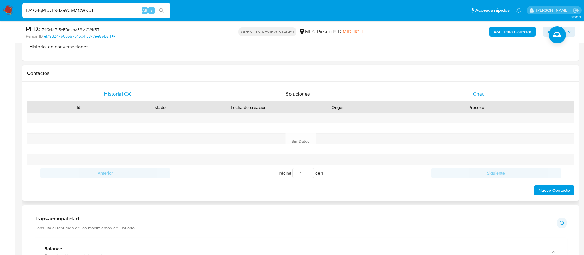
click at [480, 88] on div "Chat" at bounding box center [479, 94] width 166 height 15
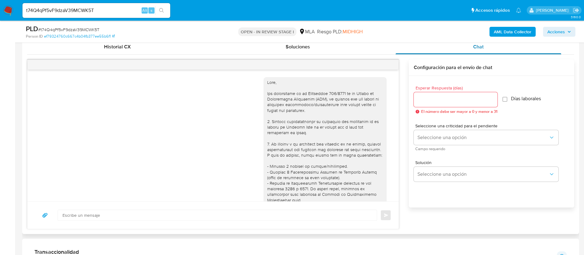
scroll to position [423, 0]
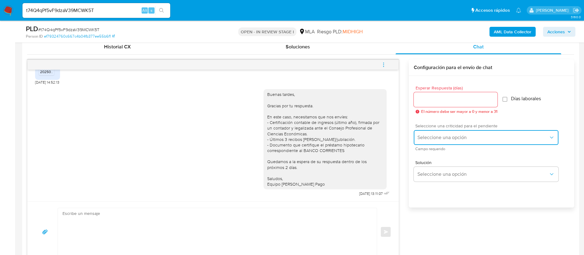
click at [439, 136] on span "Seleccione una opción" at bounding box center [483, 137] width 131 height 6
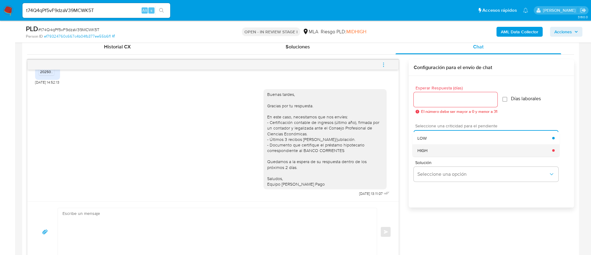
click at [429, 149] on div "HIGH" at bounding box center [485, 150] width 135 height 12
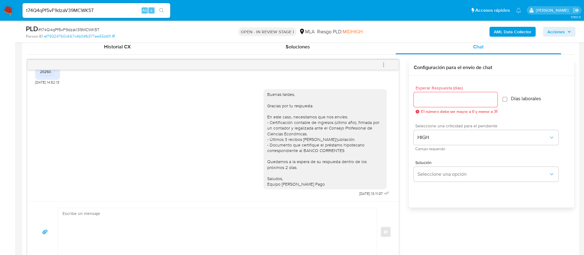
click at [430, 99] on input "Esperar Respuesta (días)" at bounding box center [456, 99] width 84 height 8
type input "1"
click at [289, 216] on textarea at bounding box center [216, 231] width 307 height 47
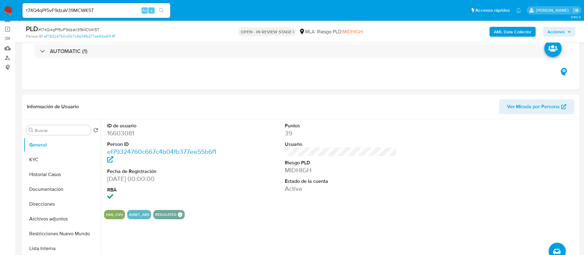
scroll to position [31, 0]
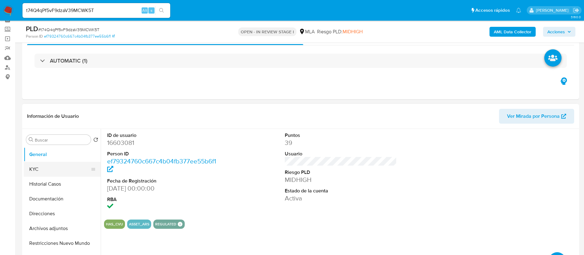
click at [36, 166] on button "KYC" at bounding box center [60, 169] width 72 height 15
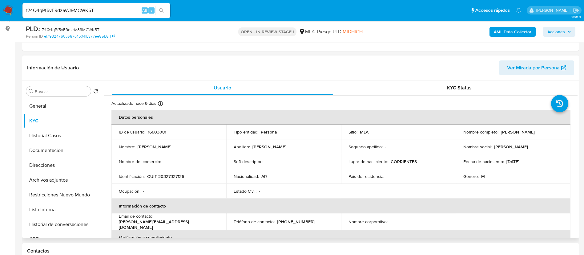
scroll to position [80, 0]
click at [507, 131] on p "Ignacio Irigoyen" at bounding box center [518, 131] width 34 height 6
copy p "Ignacio"
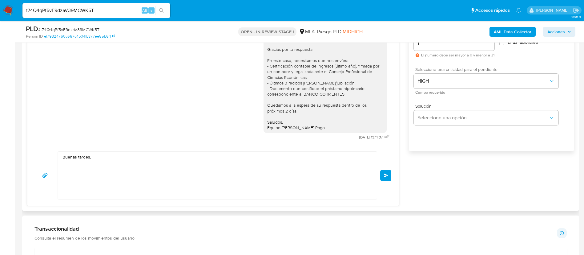
scroll to position [361, 0]
click at [123, 156] on textarea "Buenas tardes," at bounding box center [216, 174] width 307 height 47
paste textarea "Ignacio"
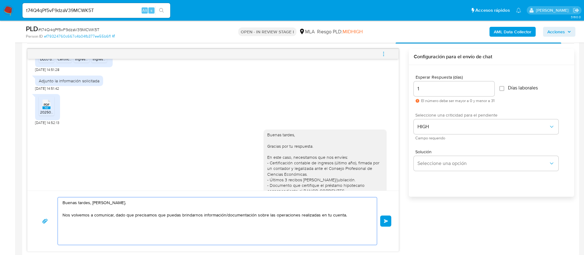
scroll to position [358, 0]
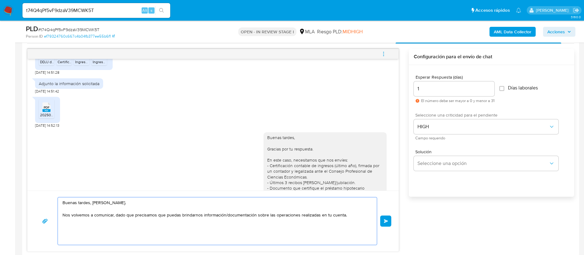
click at [355, 215] on textarea "Buenas tardes, Ignacio. Nos volvemos a comunicar, dado que precisamos que pueda…" at bounding box center [216, 220] width 307 height 47
paste textarea "- Detalla la actividad que realizas a través de tu cuenta. De corresponder a un…"
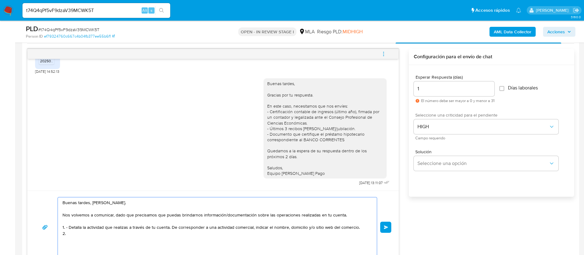
scroll to position [423, 0]
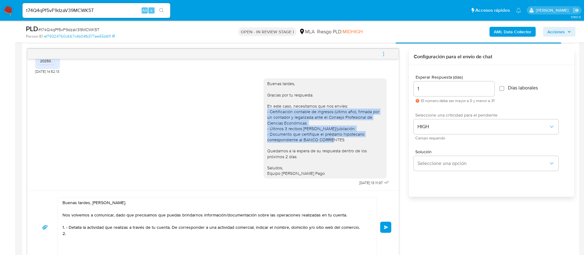
drag, startPoint x: 260, startPoint y: 113, endPoint x: 341, endPoint y: 140, distance: 84.7
click at [341, 140] on div "Buenas tardes, Gracias por tu respuesta. En este caso, necesitamos que nos enví…" at bounding box center [325, 128] width 116 height 95
copy div "- Certificación contable de ingresos (último año), firmada por un contador y le…"
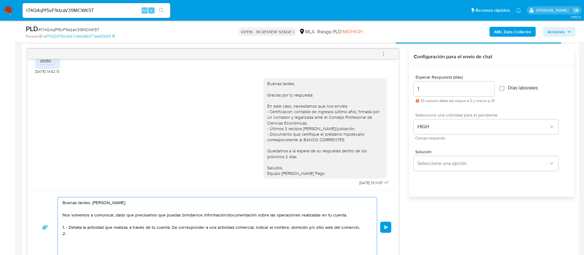
click at [108, 230] on textarea "Buenas tardes, Ignacio. Nos volvemos a comunicar, dado que precisamos que pueda…" at bounding box center [216, 227] width 307 height 60
click at [97, 236] on textarea "Buenas tardes, Ignacio. Nos volvemos a comunicar, dado que precisamos que pueda…" at bounding box center [216, 227] width 307 height 60
paste textarea "2. De acuerdo a la actividad que realices en tu cuenta, adjunta la siguiente do…"
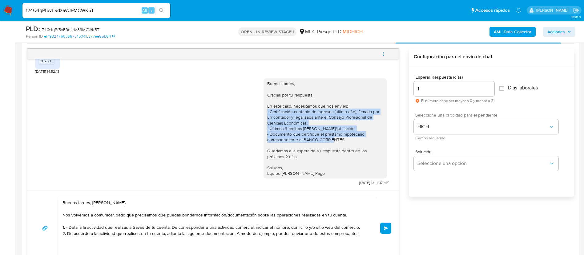
drag, startPoint x: 260, startPoint y: 113, endPoint x: 346, endPoint y: 140, distance: 90.0
click at [346, 140] on div "Buenas tardes, Gracias por tu respuesta. En este caso, necesitamos que nos enví…" at bounding box center [325, 128] width 123 height 100
copy div "- Certificación contable de ingresos (último año), firmada por un contador y le…"
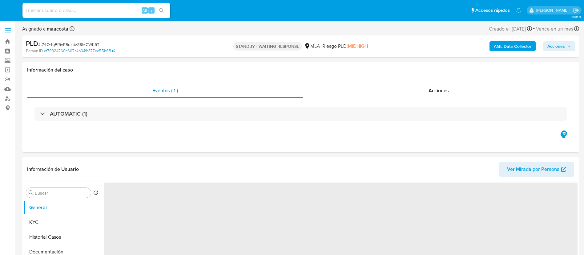
select select "10"
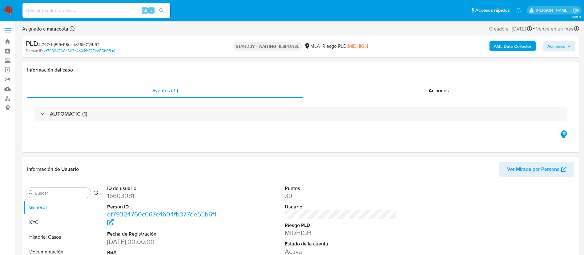
paste input "rQKZvXYHwALChrxYr38RmMec"
click at [103, 9] on input "rQKZvXYHwALChrxYr38RmMec" at bounding box center [96, 10] width 148 height 8
type input "rQKZvXYHwALChrxYr38RmMec"
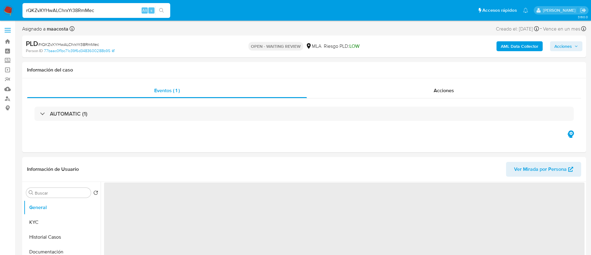
select select "10"
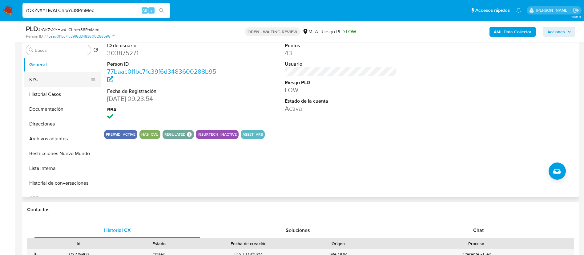
scroll to position [120, 0]
click at [38, 80] on button "KYC" at bounding box center [60, 80] width 72 height 15
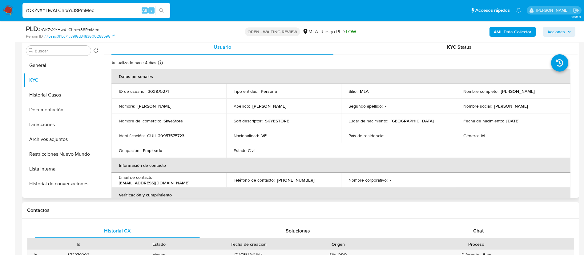
click at [174, 103] on div "Nombre : Hugo David" at bounding box center [169, 106] width 100 height 6
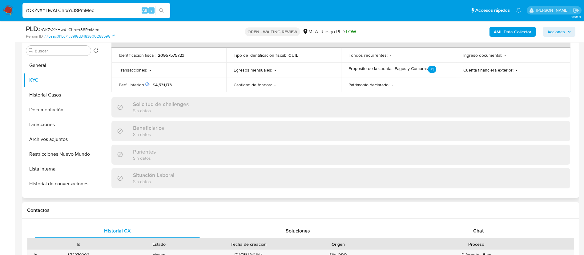
scroll to position [208, 0]
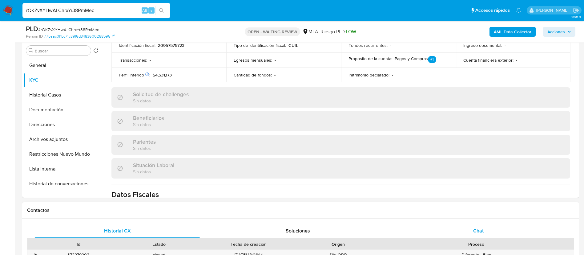
click at [474, 228] on span "Chat" at bounding box center [478, 230] width 10 height 7
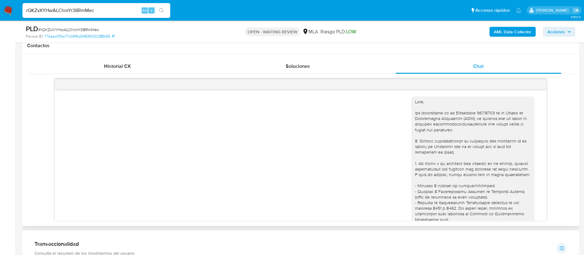
scroll to position [410, 0]
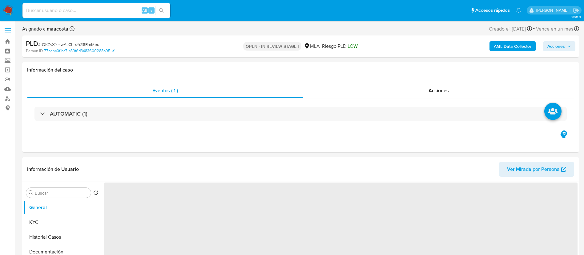
select select "10"
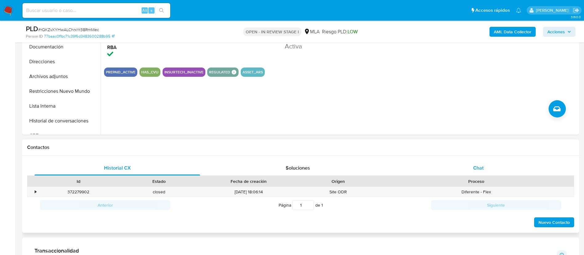
click at [479, 162] on div "Chat" at bounding box center [479, 167] width 166 height 15
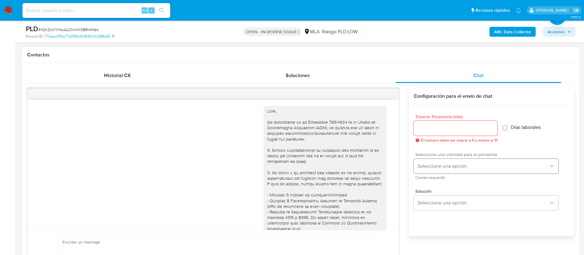
scroll to position [410, 0]
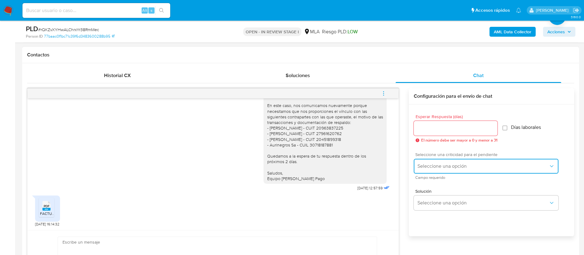
click at [450, 164] on span "Seleccione una opción" at bounding box center [483, 166] width 131 height 6
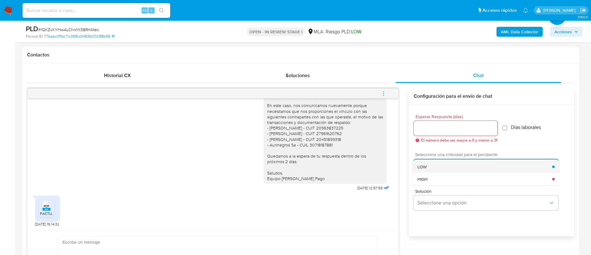
click at [426, 167] on span "LOW" at bounding box center [422, 167] width 9 height 6
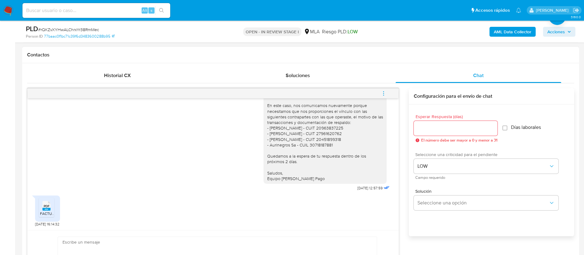
click at [420, 126] on input "Esperar Respuesta (días)" at bounding box center [456, 128] width 84 height 8
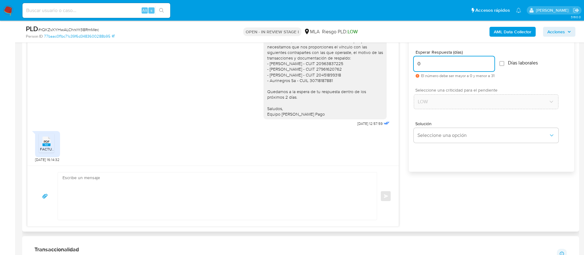
scroll to position [343, 0]
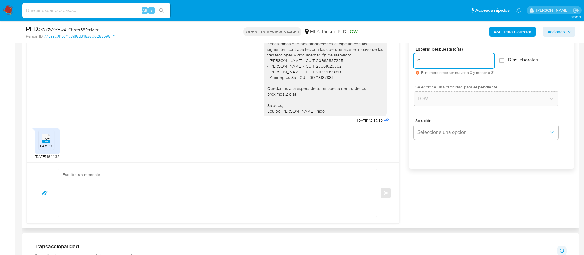
type input "0"
click at [318, 180] on textarea at bounding box center [216, 192] width 307 height 47
paste textarea "Hola, Muchas gracias por la respuesta. Analizamos tu caso y notamos que la info…"
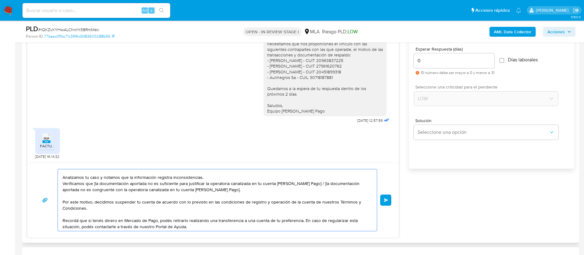
scroll to position [16, 0]
click at [309, 184] on textarea "Hola, Muchas gracias por la respuesta. Analizamos tu caso y notamos que la info…" at bounding box center [216, 200] width 307 height 62
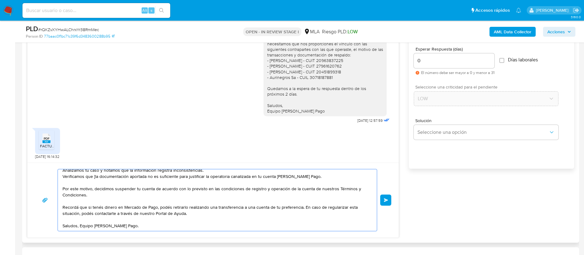
scroll to position [29, 0]
click at [160, 185] on textarea "Hola, Muchas gracias por la respuesta. Analizamos tu caso y notamos que la info…" at bounding box center [216, 200] width 307 height 62
paste textarea "[URL][DOMAIN_NAME]"
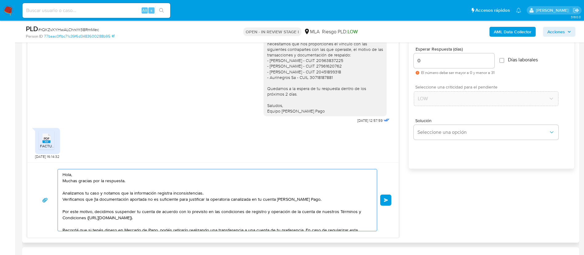
scroll to position [1, 0]
click at [96, 200] on textarea "Hola, Muchas gracias por la respuesta. Analizamos tu caso y notamos que la info…" at bounding box center [216, 200] width 307 height 62
click at [0, 0] on lt-em "[]" at bounding box center [0, 0] width 0 height 0
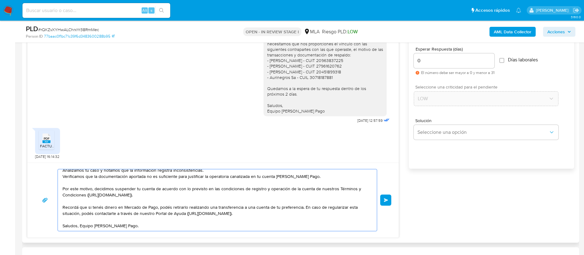
scroll to position [29, 0]
click at [79, 220] on textarea "Hola, Muchas gracias por la respuesta. Analizamos tu caso y notamos que la info…" at bounding box center [216, 200] width 307 height 62
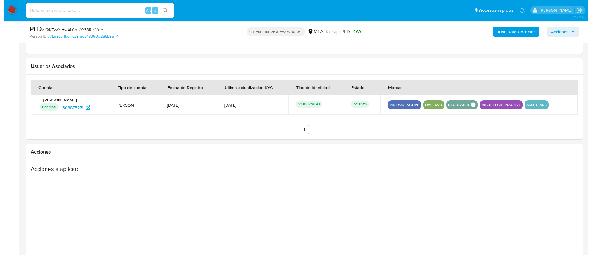
scroll to position [956, 0]
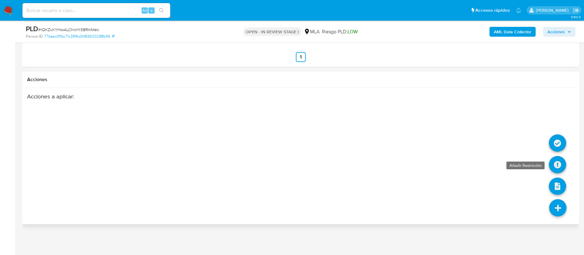
type textarea "Hola, Muchas gracias por la respuesta. Analizamos tu caso y notamos que la info…"
click at [558, 164] on icon at bounding box center [557, 164] width 17 height 17
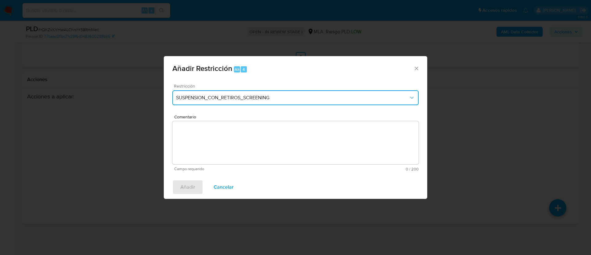
click at [262, 91] on button "SUSPENSION_CON_RETIROS_SCREENING" at bounding box center [295, 97] width 246 height 15
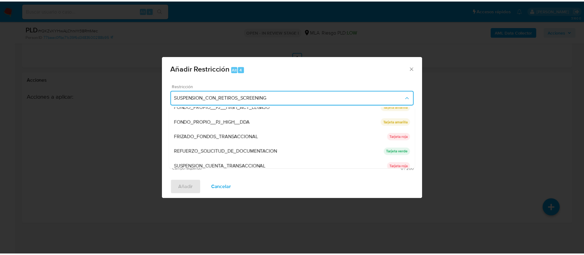
scroll to position [131, 0]
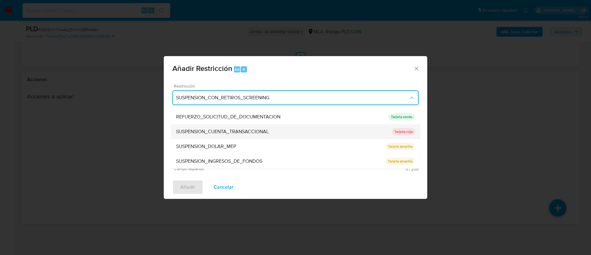
click at [196, 132] on span "SUSPENSION_CUENTA_TRANSACCIONAL" at bounding box center [222, 131] width 93 height 6
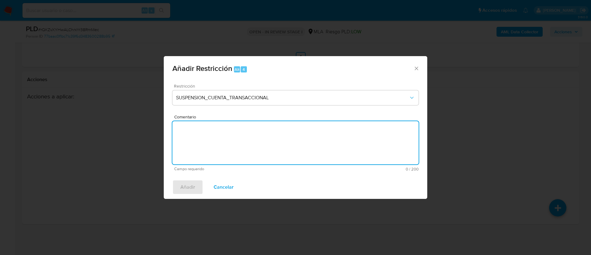
click at [196, 132] on textarea "Comentario" at bounding box center [295, 142] width 246 height 43
type textarea "AML"
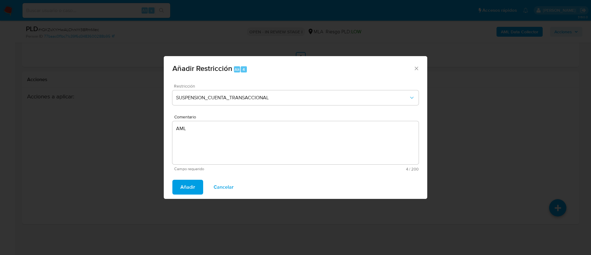
click at [185, 187] on span "Añadir" at bounding box center [187, 187] width 15 height 14
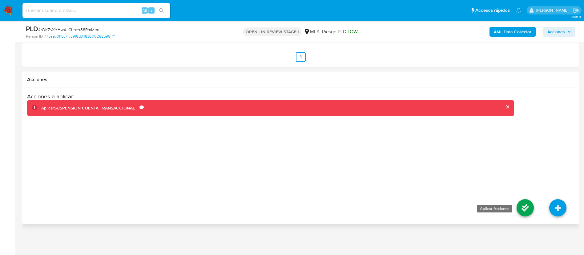
click at [518, 204] on icon at bounding box center [525, 207] width 17 height 17
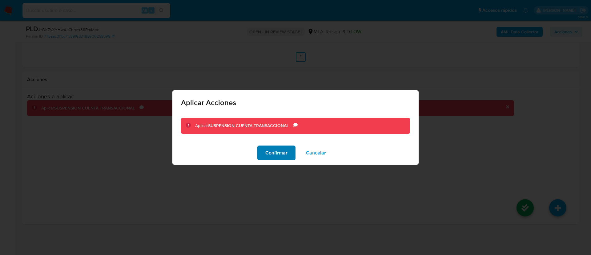
click at [281, 154] on span "Confirmar" at bounding box center [276, 153] width 22 height 14
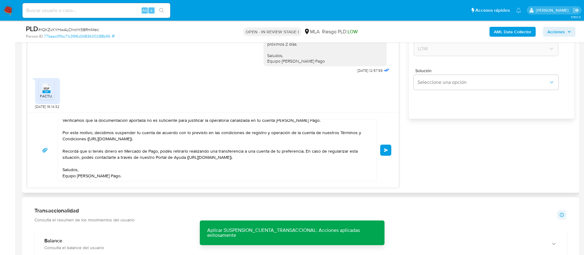
scroll to position [392, 0]
click at [385, 151] on span "Enviar" at bounding box center [386, 151] width 4 height 4
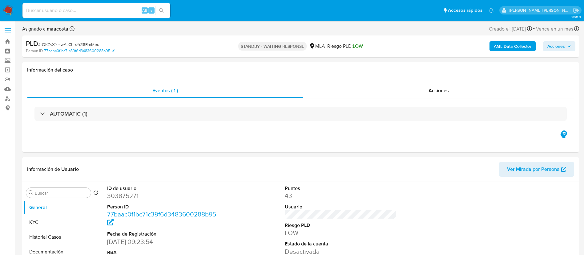
select select "10"
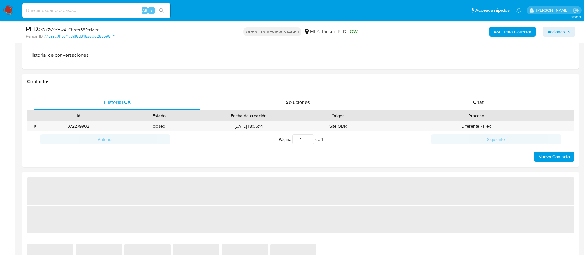
scroll to position [283, 0]
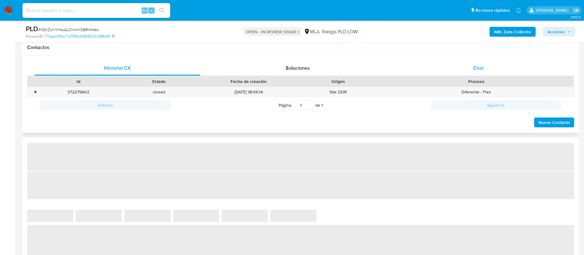
select select "10"
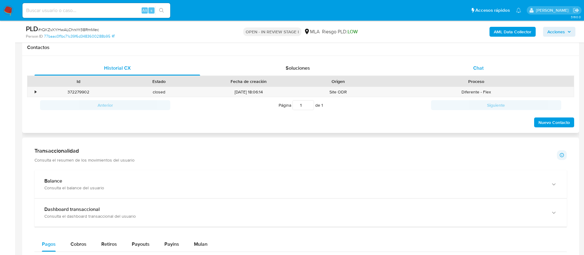
click at [478, 69] on span "Chat" at bounding box center [478, 67] width 10 height 7
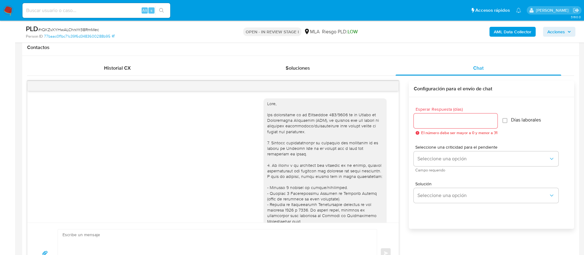
scroll to position [557, 0]
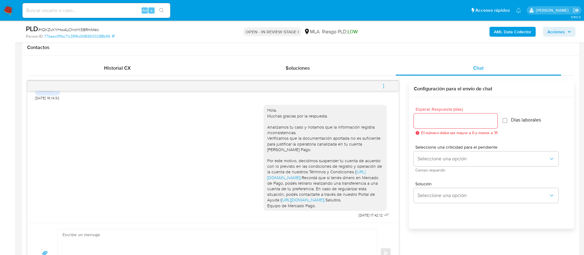
click at [381, 89] on button "menu-action" at bounding box center [384, 86] width 20 height 15
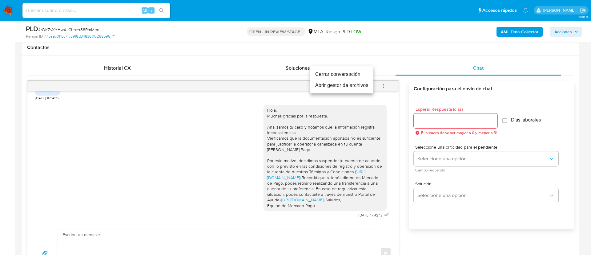
click at [343, 73] on li "Cerrar conversación" at bounding box center [341, 74] width 63 height 11
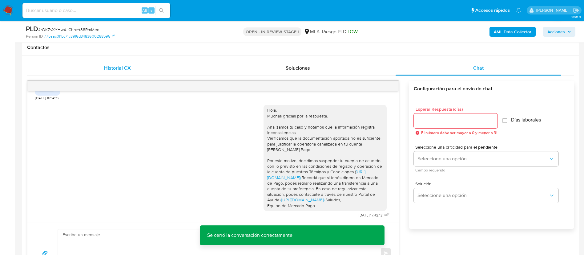
click at [127, 63] on div "Historial CX" at bounding box center [117, 68] width 166 height 15
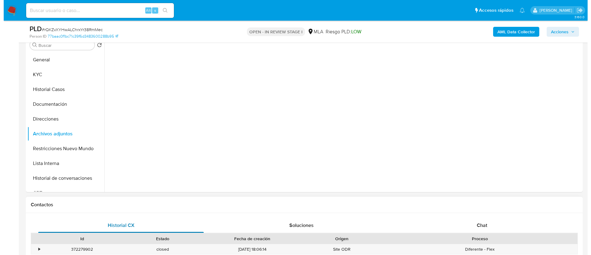
scroll to position [99, 0]
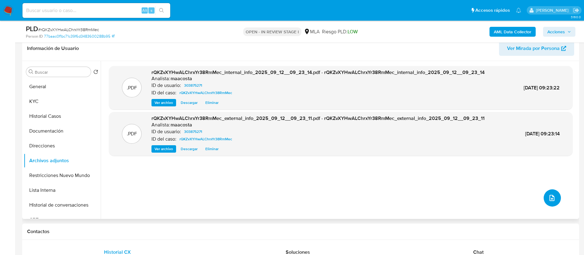
click at [550, 201] on icon "upload-file" at bounding box center [551, 197] width 7 height 7
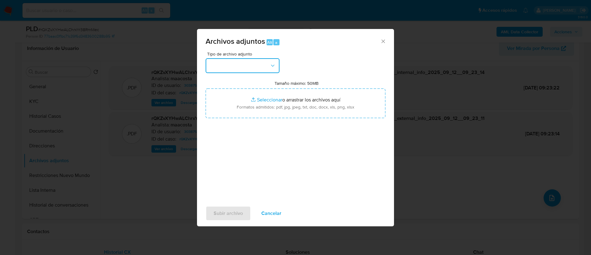
click at [252, 59] on button "button" at bounding box center [243, 65] width 74 height 15
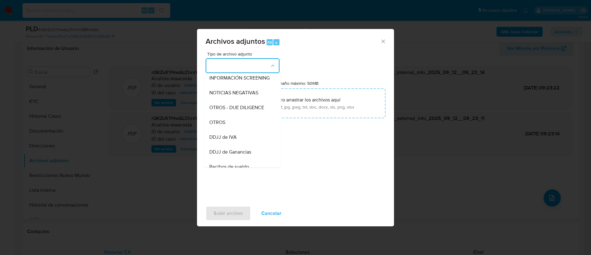
scroll to position [93, 0]
click at [222, 110] on span "OTROS" at bounding box center [217, 107] width 16 height 6
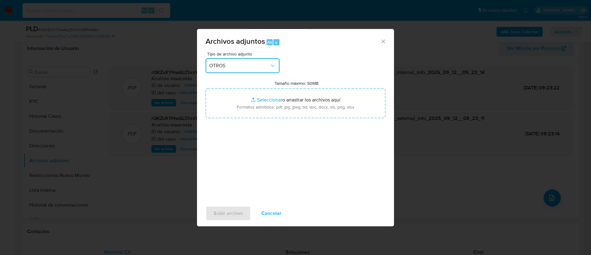
click at [228, 63] on span "OTROS" at bounding box center [239, 66] width 60 height 6
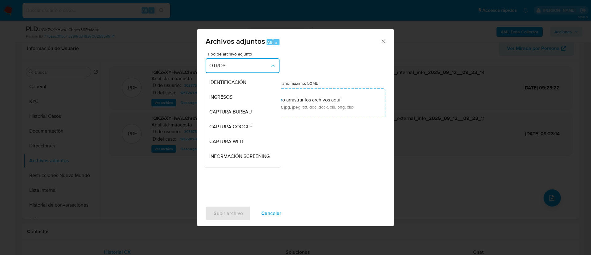
scroll to position [86, 0]
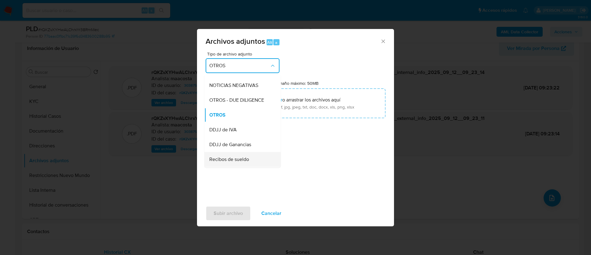
click at [238, 162] on span "Recibos de sueldo" at bounding box center [229, 159] width 40 height 6
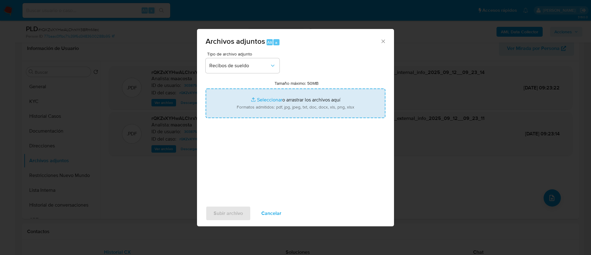
type input "C:\fakepath\Recibos de sueldo - Hugo David Bascom Garces.pdf"
click at [231, 211] on span "Subir archivo" at bounding box center [228, 213] width 29 height 14
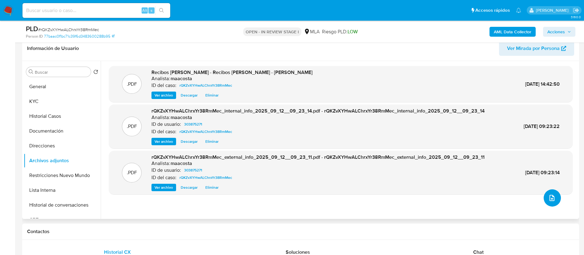
click at [552, 197] on icon "upload-file" at bounding box center [552, 198] width 5 height 6
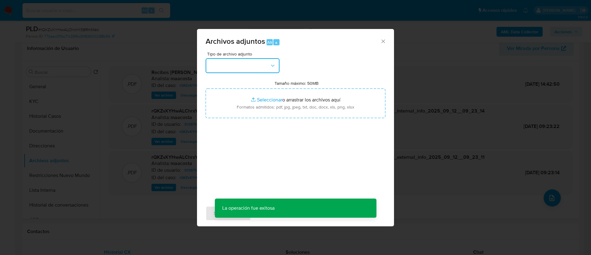
click at [257, 70] on button "button" at bounding box center [243, 65] width 74 height 15
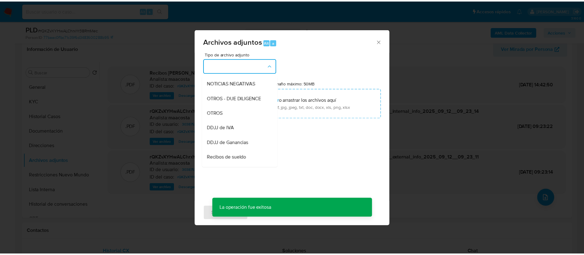
scroll to position [88, 0]
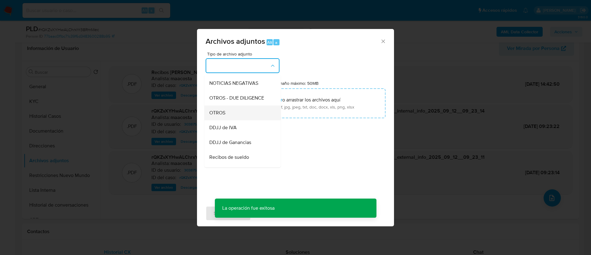
click at [223, 116] on span "OTROS" at bounding box center [217, 113] width 16 height 6
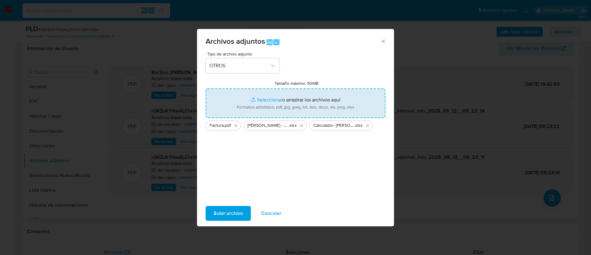
type input "C:\fakepath\Caselog rQKZvXYHwALChrxYr38RmMec_2025_08_18_19_30_19.docx"
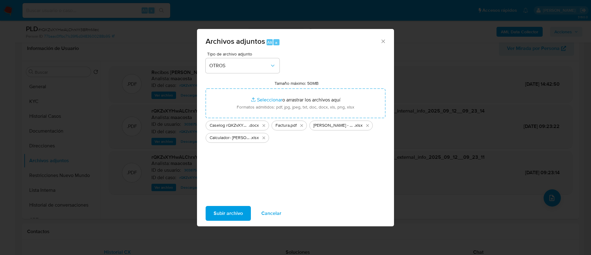
click at [233, 161] on div "Tipo de archivo adjunto OTROS Tamaño máximo: 50MB Seleccionar archivos Seleccio…" at bounding box center [296, 124] width 180 height 145
click at [234, 210] on span "Subir archivo" at bounding box center [228, 213] width 29 height 14
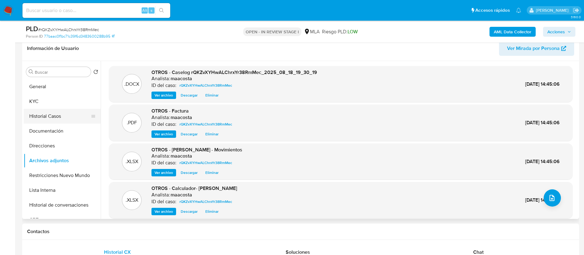
click at [61, 115] on button "Historial Casos" at bounding box center [60, 116] width 72 height 15
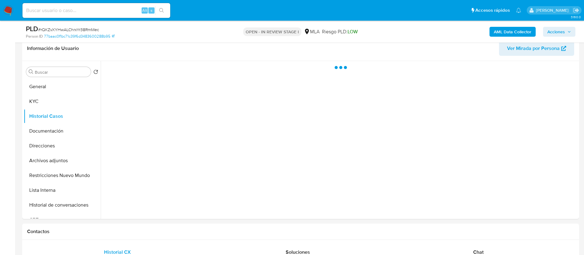
click at [568, 34] on span "Acciones" at bounding box center [559, 31] width 24 height 9
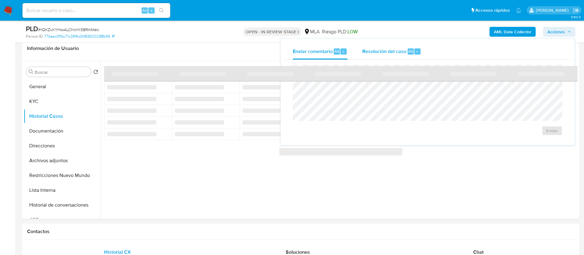
click at [406, 47] on div "Resolución del caso Alt r" at bounding box center [391, 51] width 59 height 16
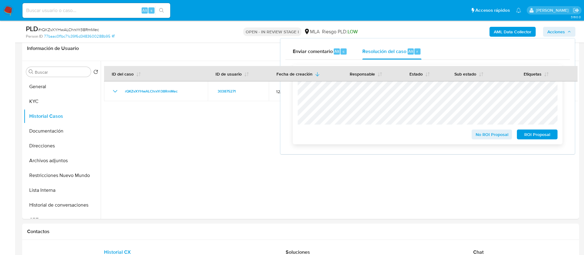
click at [533, 138] on span "ROI Proposal" at bounding box center [537, 134] width 32 height 9
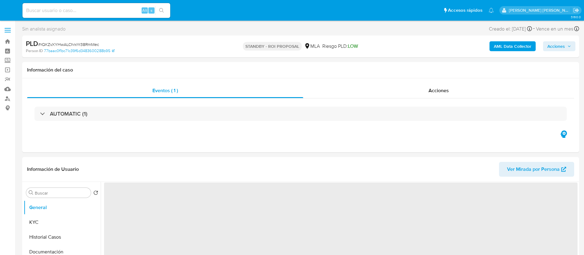
select select "10"
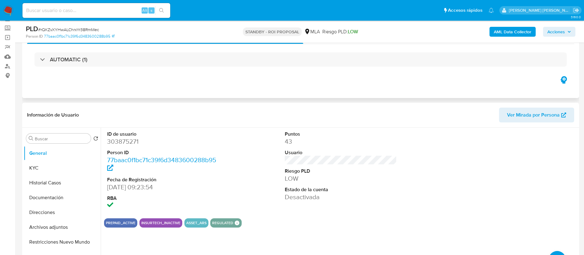
scroll to position [33, 0]
paste input "X6WXo7J5MbMX8iuYIPPPZ7I2"
click at [110, 9] on input "X6WXo7J5MbMX8iuYIPPPZ7I2" at bounding box center [96, 10] width 148 height 8
type input "X6WXo7J5MbMX8iuYIPPPZ7I2"
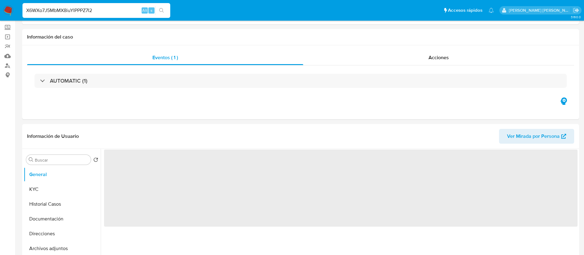
select select "10"
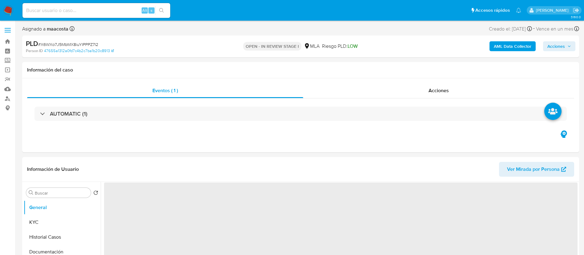
select select "10"
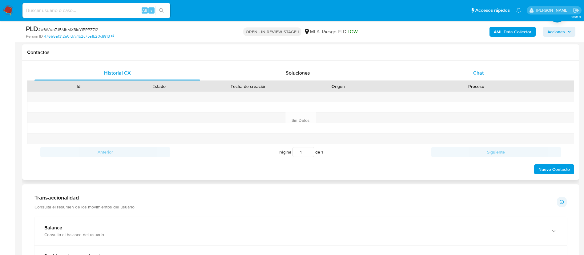
click at [482, 69] on span "Chat" at bounding box center [478, 72] width 10 height 7
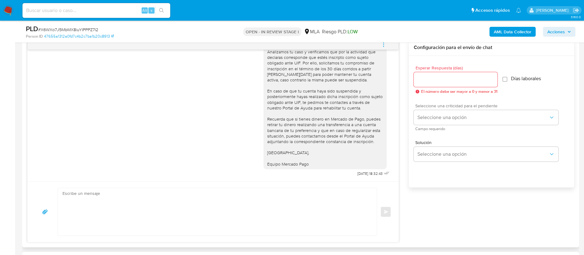
scroll to position [285, 0]
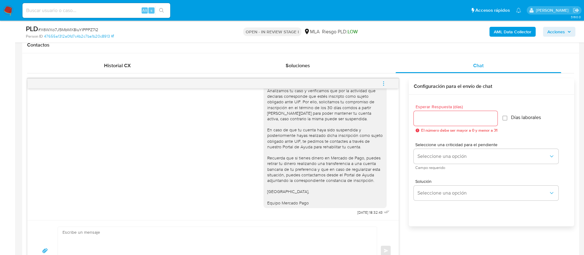
click at [385, 83] on icon "menu-action" at bounding box center [384, 84] width 6 height 6
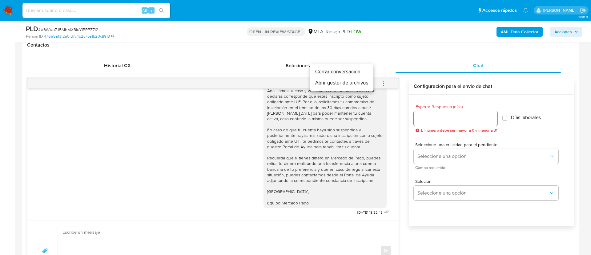
click at [335, 72] on li "Cerrar conversación" at bounding box center [341, 71] width 63 height 11
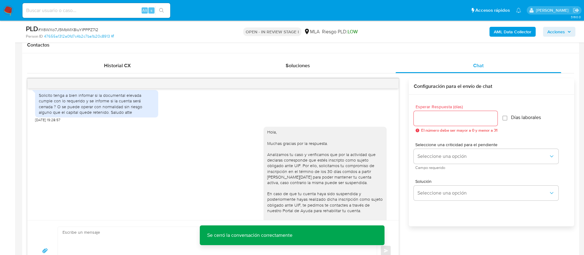
scroll to position [500, 0]
